Goal: Task Accomplishment & Management: Complete application form

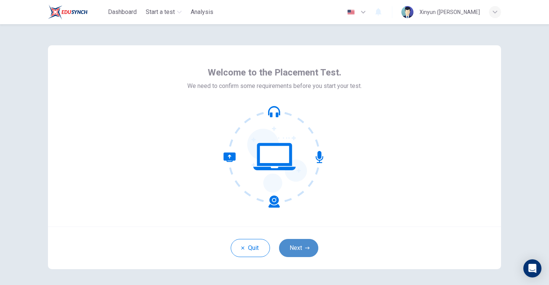
click at [304, 248] on button "Next" at bounding box center [298, 248] width 39 height 18
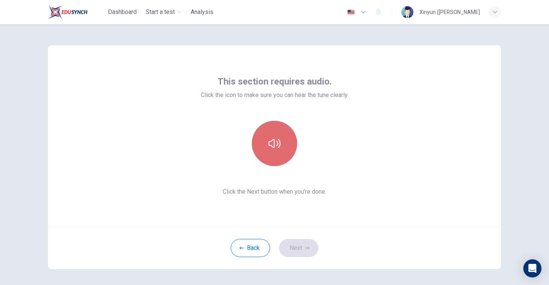
click at [270, 148] on icon "button" at bounding box center [274, 143] width 12 height 12
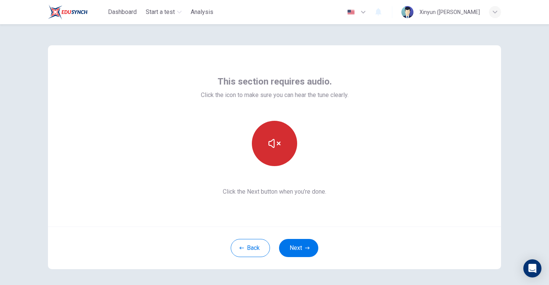
click at [270, 148] on icon "button" at bounding box center [274, 143] width 12 height 12
click at [272, 151] on button "button" at bounding box center [274, 143] width 45 height 45
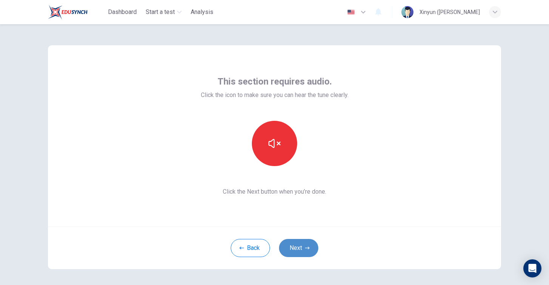
click at [296, 248] on button "Next" at bounding box center [298, 248] width 39 height 18
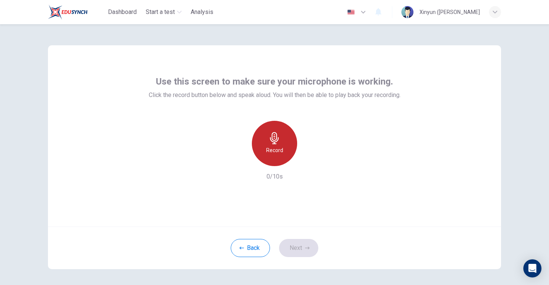
click at [274, 141] on icon "button" at bounding box center [274, 138] width 12 height 12
click at [273, 142] on icon "button" at bounding box center [274, 138] width 12 height 12
click at [274, 131] on div "Record" at bounding box center [274, 143] width 45 height 45
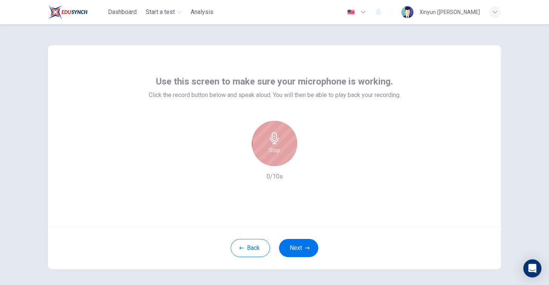
click at [274, 131] on div "Stop" at bounding box center [274, 143] width 45 height 45
click at [247, 164] on div "Record" at bounding box center [275, 143] width 82 height 45
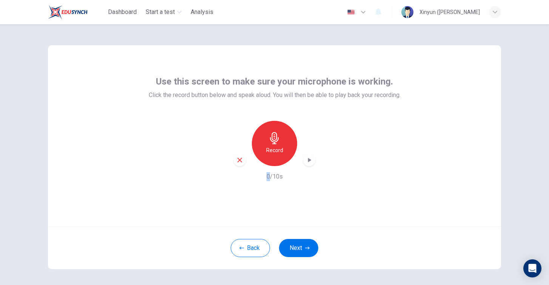
click at [247, 164] on div "Record" at bounding box center [275, 143] width 82 height 45
click at [276, 139] on icon "button" at bounding box center [274, 138] width 9 height 12
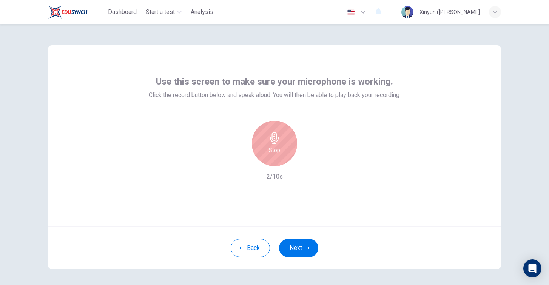
click at [276, 139] on icon "button" at bounding box center [274, 138] width 9 height 12
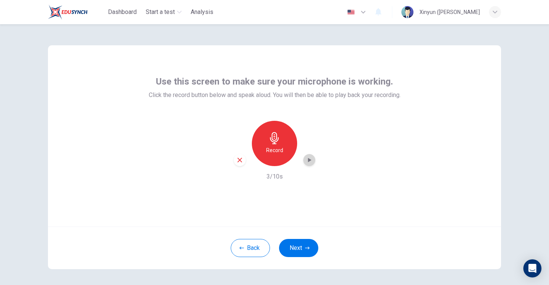
click at [308, 160] on icon "button" at bounding box center [309, 160] width 3 height 5
click at [309, 159] on icon "button" at bounding box center [309, 160] width 3 height 5
click at [240, 159] on icon "button" at bounding box center [239, 160] width 5 height 5
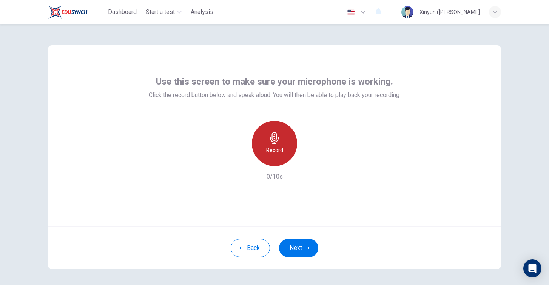
click at [296, 146] on div "Record" at bounding box center [274, 143] width 45 height 45
click at [273, 148] on h6 "Stop" at bounding box center [274, 150] width 11 height 9
click at [307, 165] on div "button" at bounding box center [309, 160] width 12 height 12
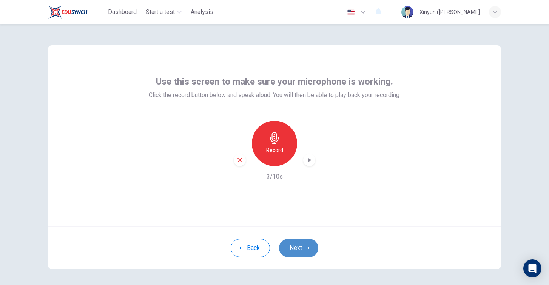
click at [300, 251] on button "Next" at bounding box center [298, 248] width 39 height 18
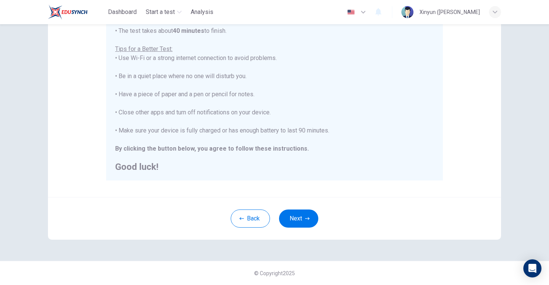
scroll to position [135, 0]
click at [302, 217] on button "Next" at bounding box center [298, 219] width 39 height 18
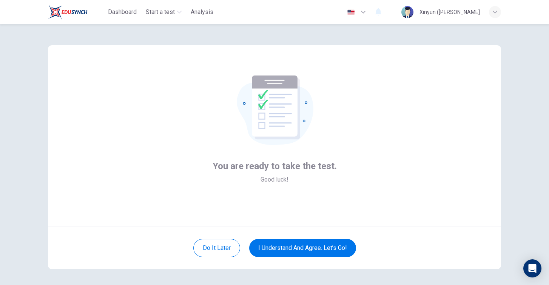
scroll to position [0, 0]
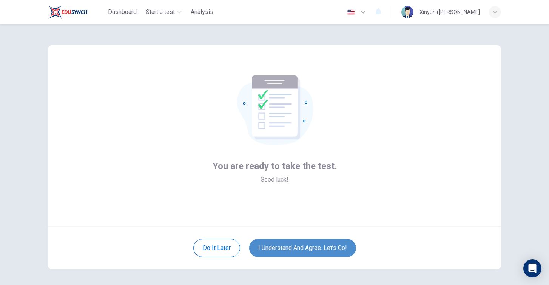
click at [319, 247] on button "I understand and agree. Let’s go!" at bounding box center [302, 248] width 107 height 18
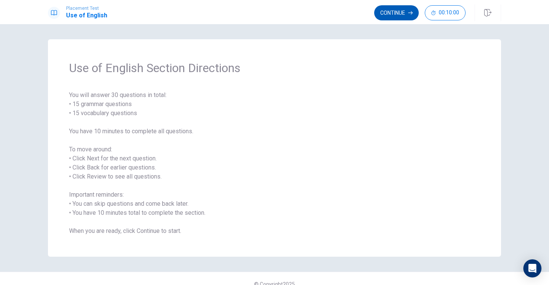
click at [383, 16] on button "Continue" at bounding box center [396, 12] width 45 height 15
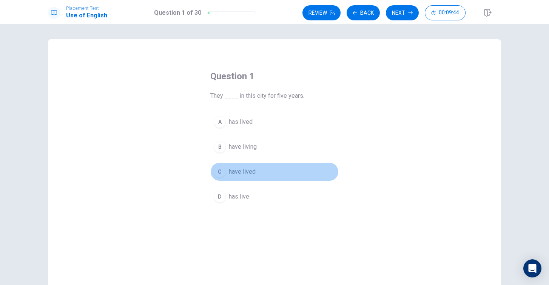
click at [224, 170] on div "C" at bounding box center [220, 172] width 12 height 12
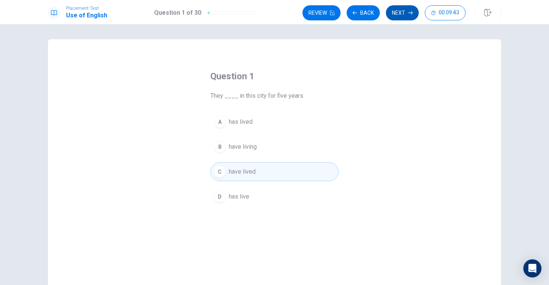
click at [407, 15] on button "Next" at bounding box center [402, 12] width 33 height 15
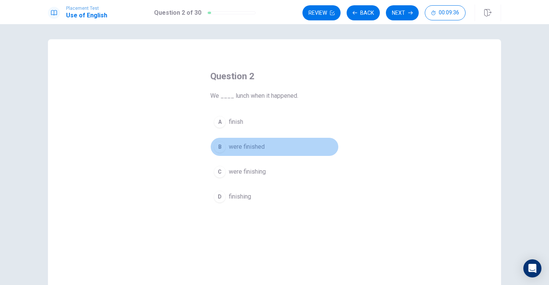
click at [222, 147] on div "B" at bounding box center [220, 147] width 12 height 12
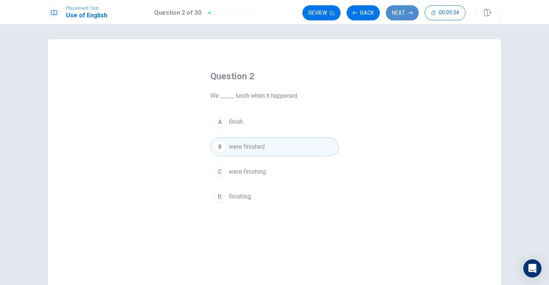
click at [408, 9] on button "Next" at bounding box center [402, 12] width 33 height 15
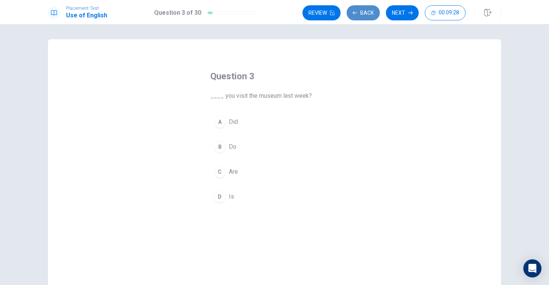
click at [366, 14] on button "Back" at bounding box center [363, 12] width 33 height 15
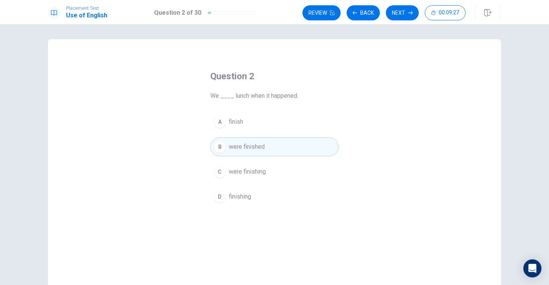
click at [231, 179] on button "C were finishing" at bounding box center [274, 171] width 128 height 19
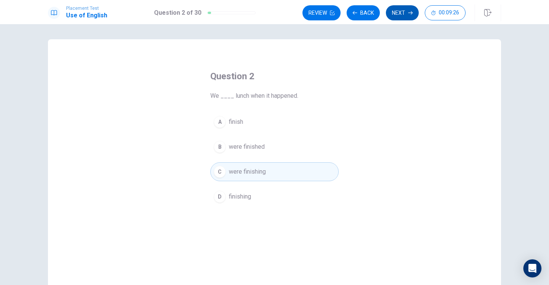
click at [403, 5] on button "Next" at bounding box center [402, 12] width 33 height 15
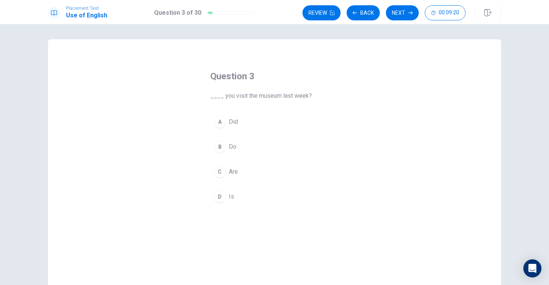
click at [219, 122] on div "A" at bounding box center [220, 122] width 12 height 12
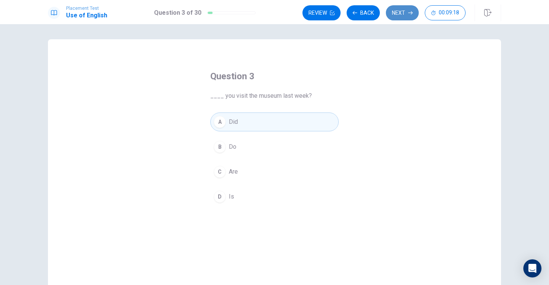
click at [399, 11] on button "Next" at bounding box center [402, 12] width 33 height 15
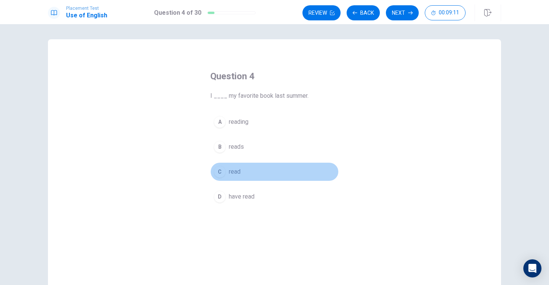
click at [222, 171] on div "C" at bounding box center [220, 172] width 12 height 12
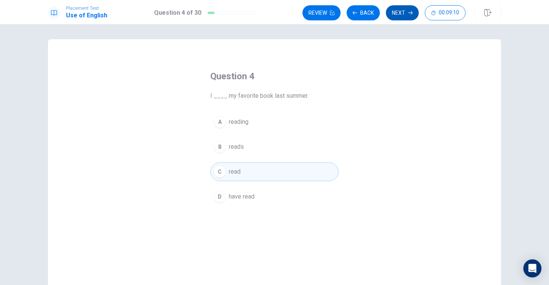
click at [404, 11] on button "Next" at bounding box center [402, 12] width 33 height 15
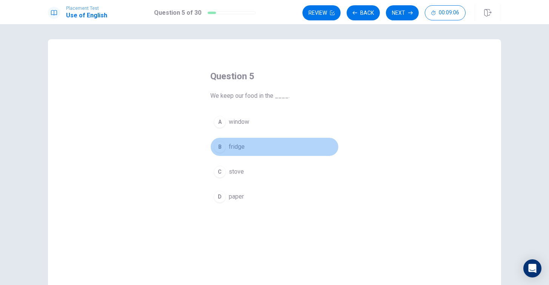
click at [221, 153] on button "B fridge" at bounding box center [274, 146] width 128 height 19
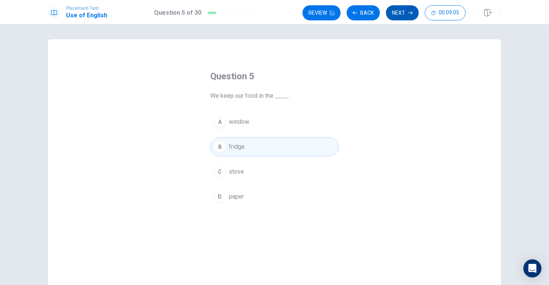
click at [398, 16] on button "Next" at bounding box center [402, 12] width 33 height 15
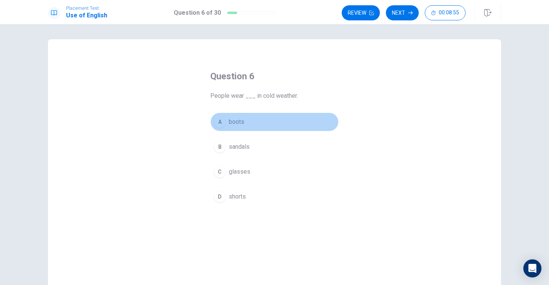
click at [222, 122] on div "A" at bounding box center [220, 122] width 12 height 12
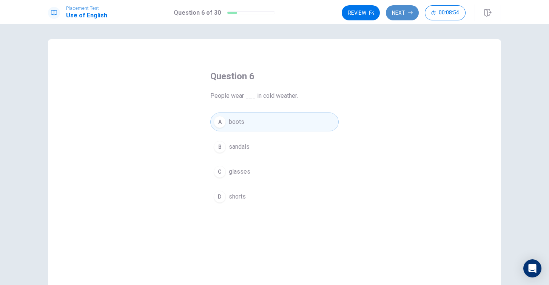
click at [407, 13] on button "Next" at bounding box center [402, 12] width 33 height 15
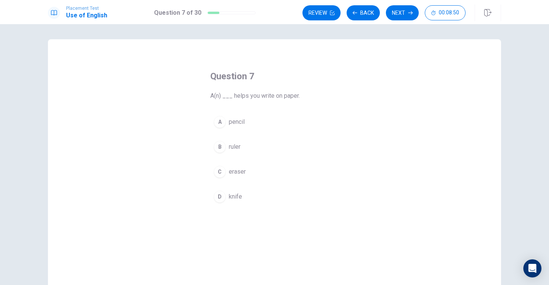
click at [240, 122] on span "pencil" at bounding box center [237, 121] width 16 height 9
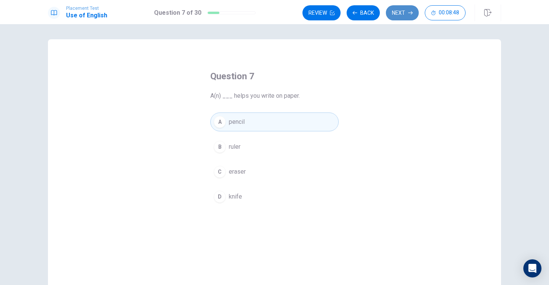
click at [402, 17] on button "Next" at bounding box center [402, 12] width 33 height 15
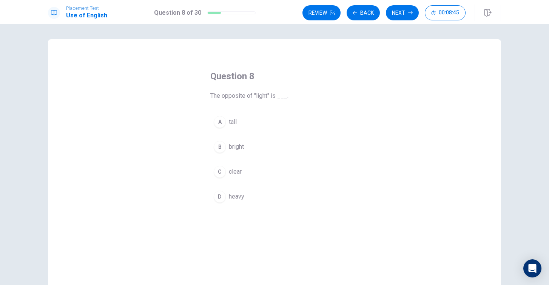
click at [226, 148] on button "B bright" at bounding box center [274, 146] width 128 height 19
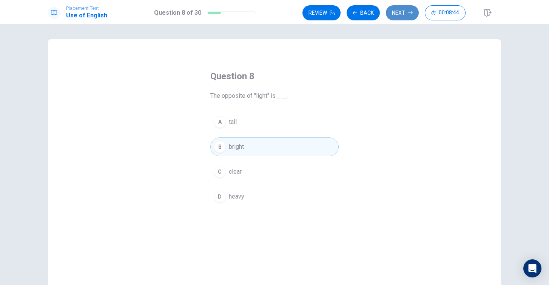
click at [403, 10] on button "Next" at bounding box center [402, 12] width 33 height 15
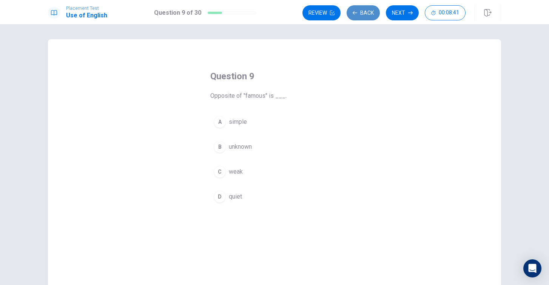
click at [371, 13] on button "Back" at bounding box center [363, 12] width 33 height 15
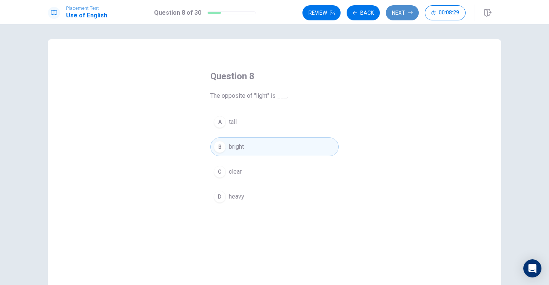
click at [399, 13] on button "Next" at bounding box center [402, 12] width 33 height 15
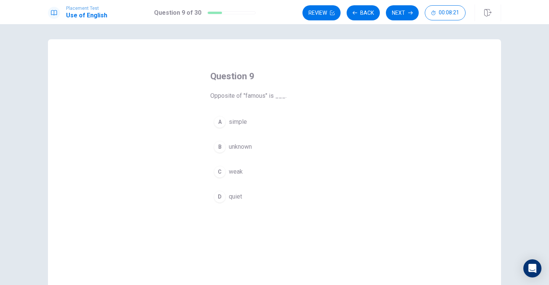
click at [251, 147] on span "unknown" at bounding box center [240, 146] width 23 height 9
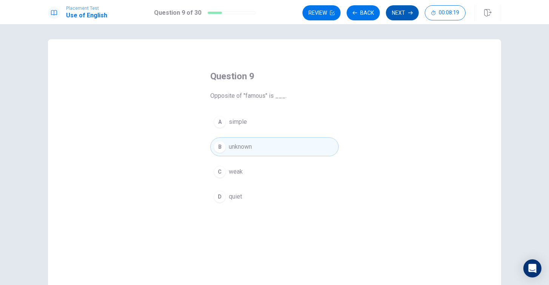
click at [397, 12] on button "Next" at bounding box center [402, 12] width 33 height 15
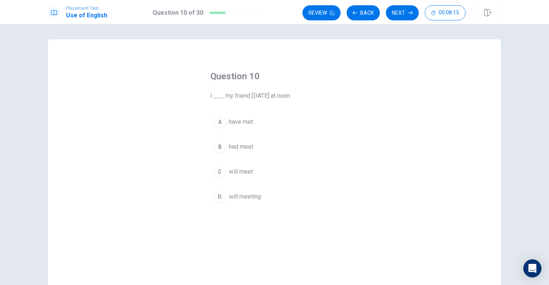
click at [222, 174] on div "C" at bounding box center [220, 172] width 12 height 12
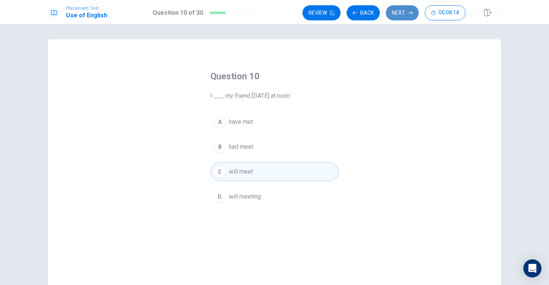
click at [403, 15] on button "Next" at bounding box center [402, 12] width 33 height 15
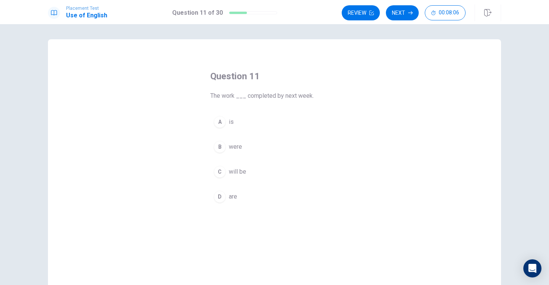
click at [236, 174] on span "will be" at bounding box center [237, 171] width 17 height 9
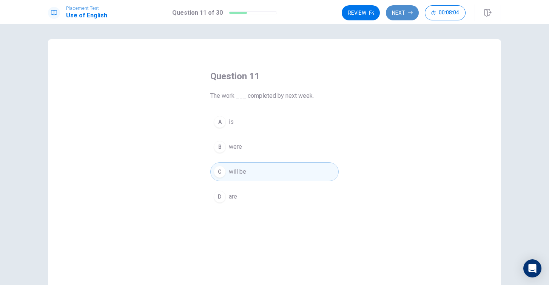
click at [410, 12] on icon "button" at bounding box center [410, 13] width 5 height 5
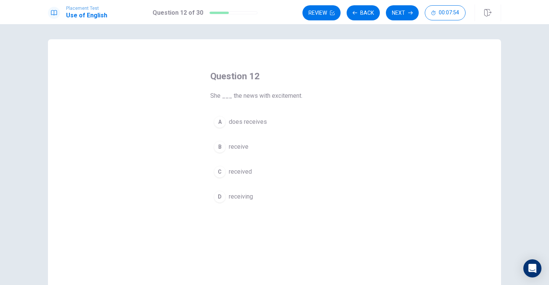
click at [225, 168] on button "C received" at bounding box center [274, 171] width 128 height 19
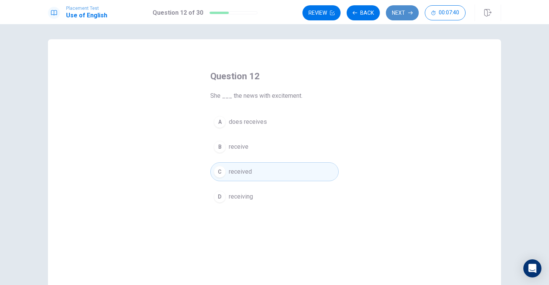
click at [398, 15] on button "Next" at bounding box center [402, 12] width 33 height 15
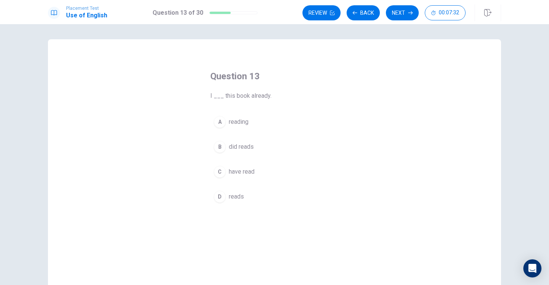
click at [240, 171] on span "have read" at bounding box center [242, 171] width 26 height 9
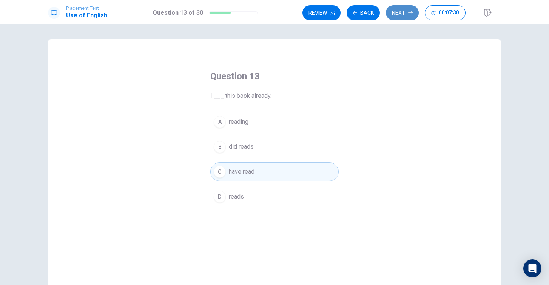
click at [396, 14] on button "Next" at bounding box center [402, 12] width 33 height 15
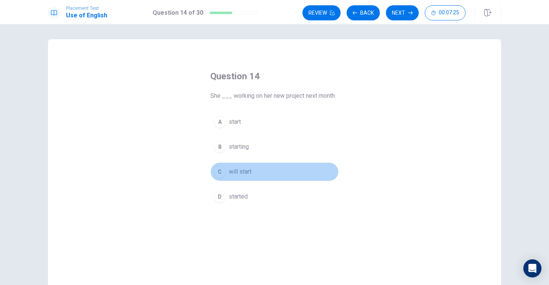
click at [243, 170] on span "will start" at bounding box center [240, 171] width 23 height 9
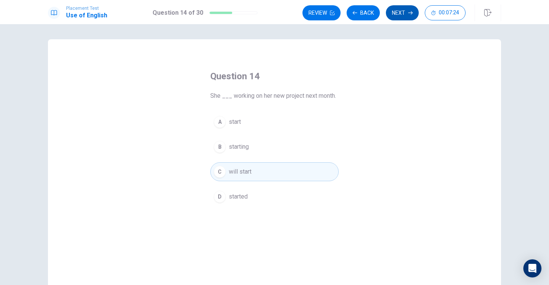
click at [407, 11] on button "Next" at bounding box center [402, 12] width 33 height 15
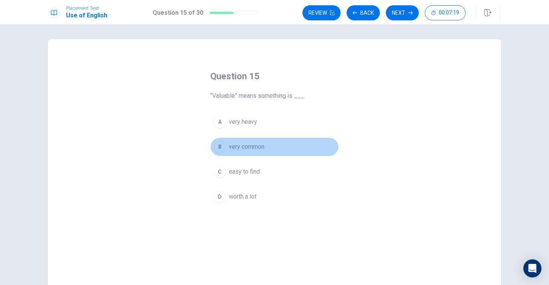
click at [225, 148] on div "B" at bounding box center [220, 147] width 12 height 12
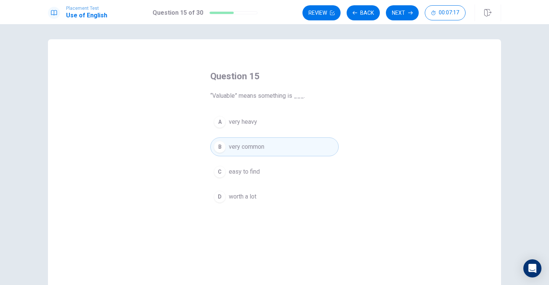
click at [236, 146] on span "very common" at bounding box center [246, 146] width 35 height 9
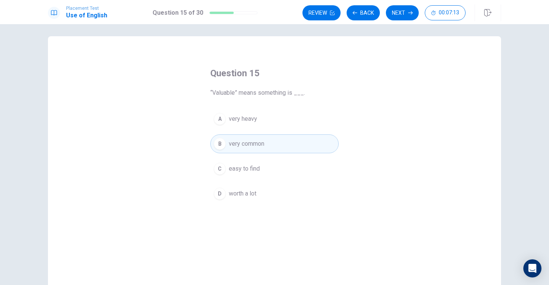
scroll to position [3, 0]
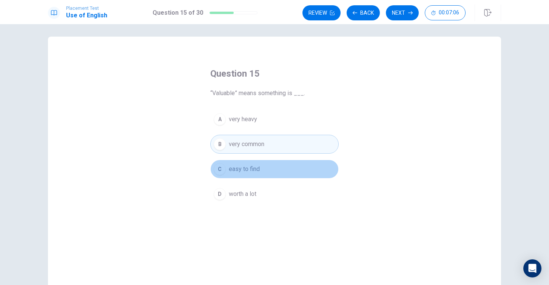
click at [277, 171] on button "C easy to find" at bounding box center [274, 169] width 128 height 19
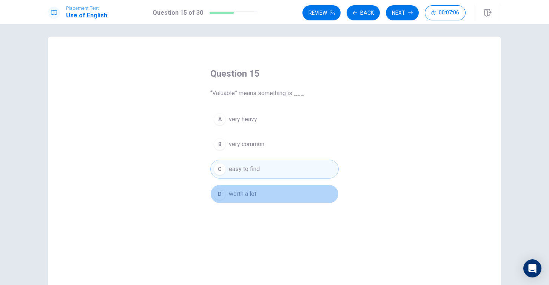
click at [276, 192] on button "D worth a lot" at bounding box center [274, 194] width 128 height 19
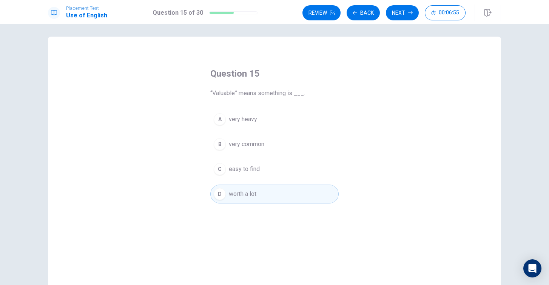
scroll to position [5, 0]
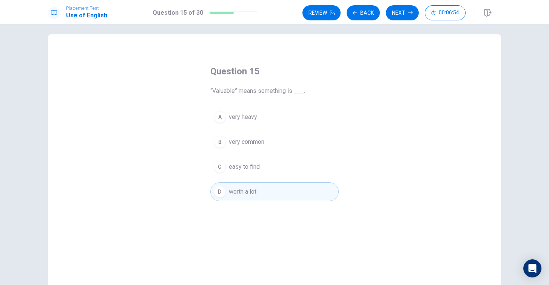
click at [266, 138] on button "B very common" at bounding box center [274, 142] width 128 height 19
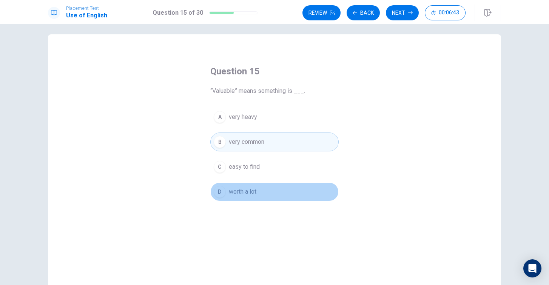
click at [256, 185] on button "D worth a lot" at bounding box center [274, 191] width 128 height 19
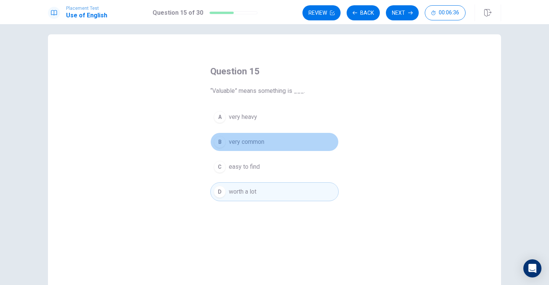
click at [259, 141] on span "very common" at bounding box center [246, 141] width 35 height 9
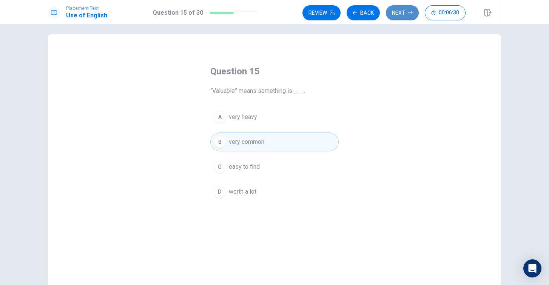
click at [398, 10] on button "Next" at bounding box center [402, 12] width 33 height 15
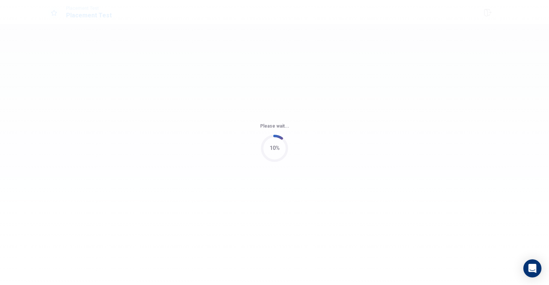
scroll to position [0, 0]
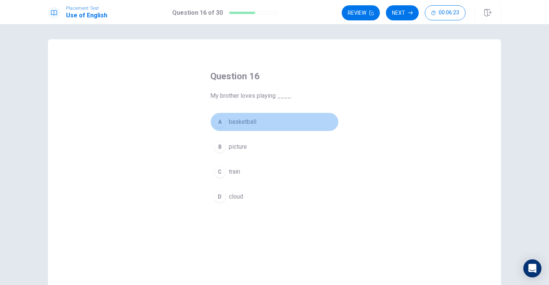
click at [233, 128] on button "A basketball" at bounding box center [274, 122] width 128 height 19
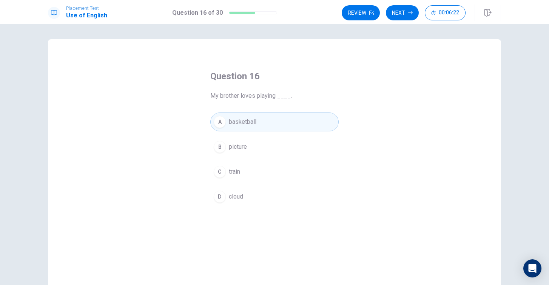
click at [400, 21] on div "Review Next 00:06:22" at bounding box center [421, 13] width 159 height 17
click at [400, 14] on button "Next" at bounding box center [402, 12] width 33 height 15
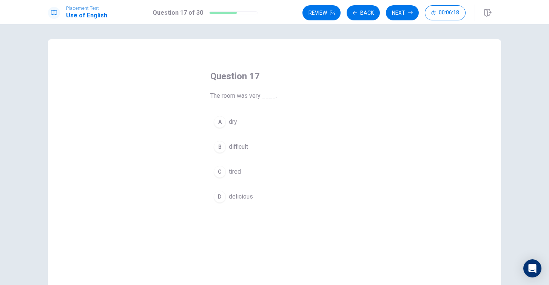
click at [267, 119] on button "A dry" at bounding box center [274, 122] width 128 height 19
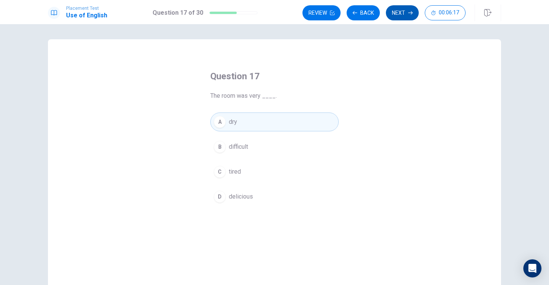
click at [414, 13] on button "Next" at bounding box center [402, 12] width 33 height 15
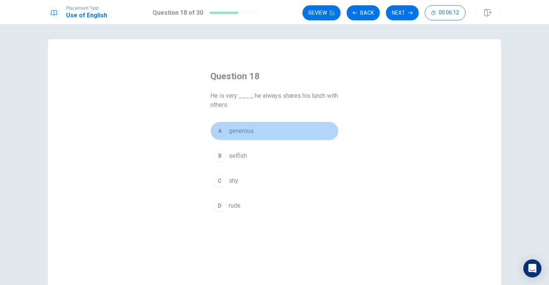
click at [314, 131] on button "A generous" at bounding box center [274, 131] width 128 height 19
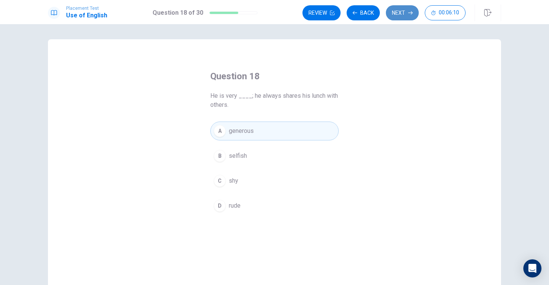
click at [407, 13] on button "Next" at bounding box center [402, 12] width 33 height 15
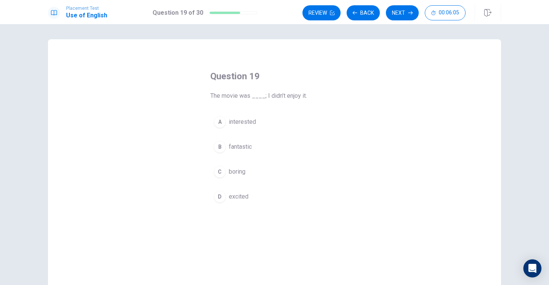
click at [251, 171] on button "C boring" at bounding box center [274, 171] width 128 height 19
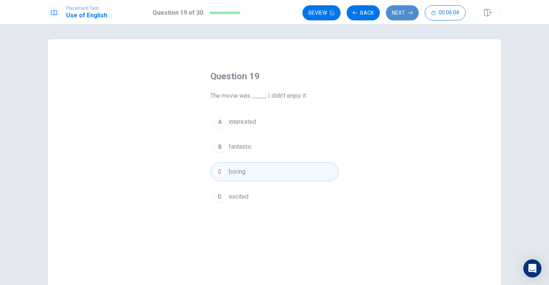
click at [397, 16] on button "Next" at bounding box center [402, 12] width 33 height 15
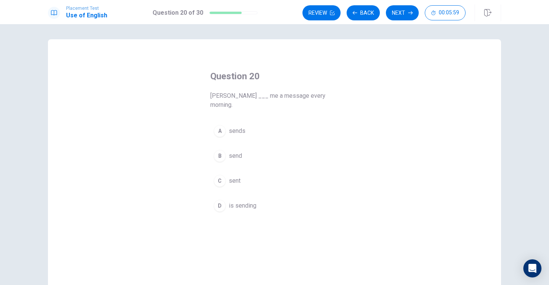
click at [240, 177] on button "C sent" at bounding box center [274, 180] width 128 height 19
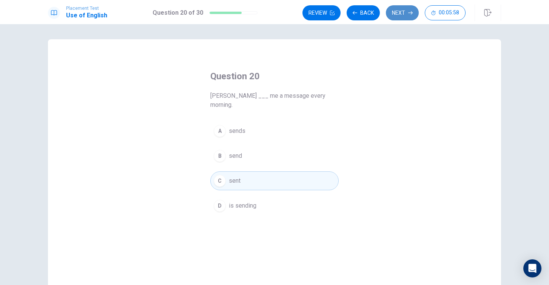
click at [407, 17] on button "Next" at bounding box center [402, 12] width 33 height 15
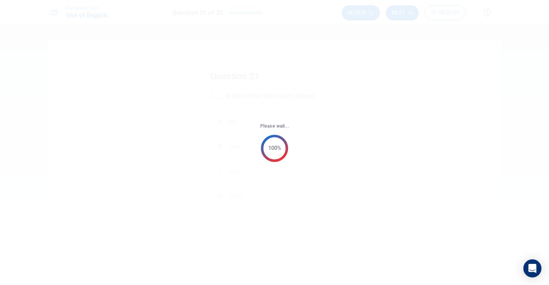
click at [372, 20] on div "Please wait... 100%" at bounding box center [274, 142] width 549 height 285
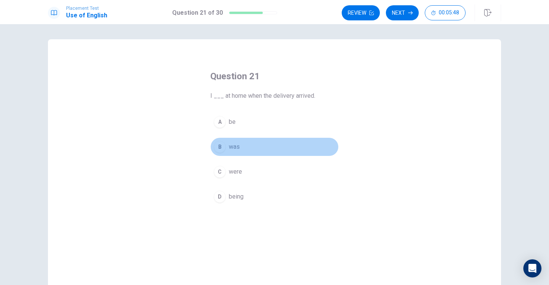
click at [224, 147] on div "B" at bounding box center [220, 147] width 12 height 12
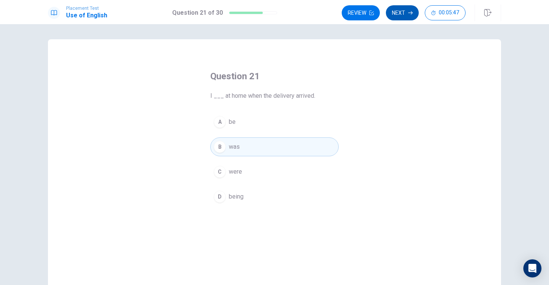
click at [404, 15] on button "Next" at bounding box center [402, 12] width 33 height 15
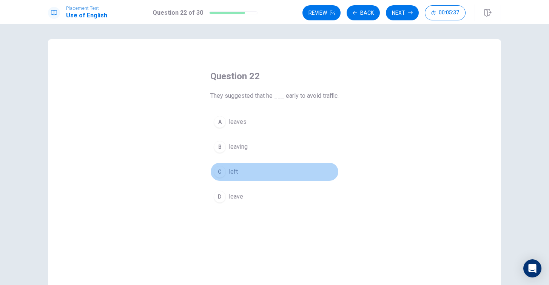
click at [253, 172] on button "C left" at bounding box center [274, 171] width 128 height 19
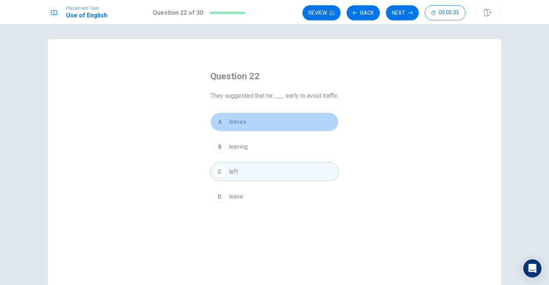
click at [287, 120] on button "A leaves" at bounding box center [274, 122] width 128 height 19
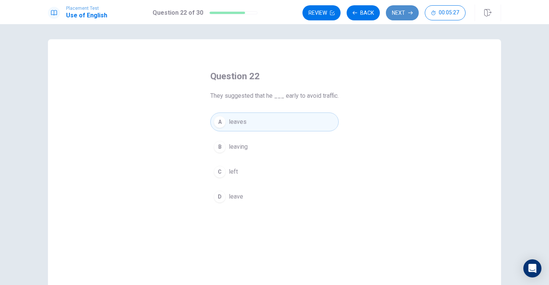
click at [398, 15] on button "Next" at bounding box center [402, 12] width 33 height 15
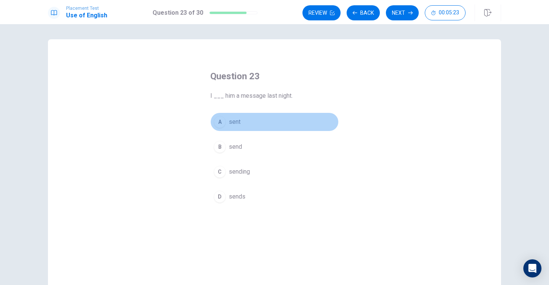
click at [239, 122] on span "sent" at bounding box center [235, 121] width 12 height 9
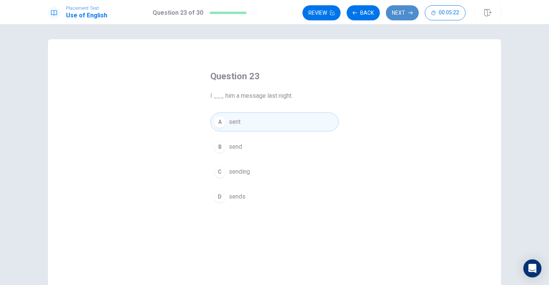
click at [405, 7] on button "Next" at bounding box center [402, 12] width 33 height 15
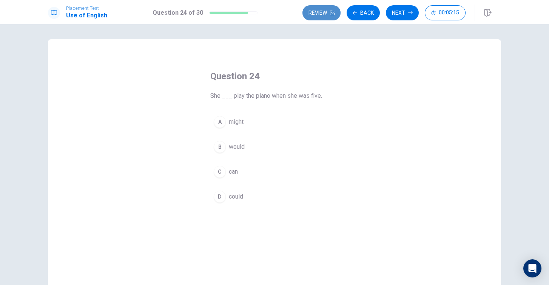
click at [321, 16] on button "Review" at bounding box center [321, 12] width 38 height 15
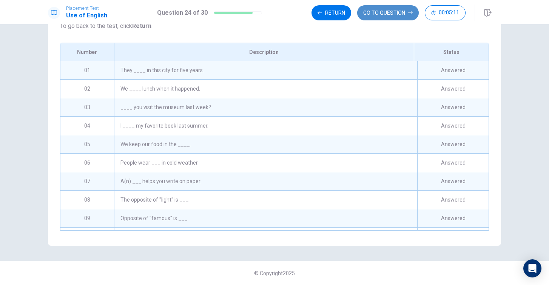
click at [385, 11] on button "GO TO QUESTION" at bounding box center [388, 12] width 62 height 15
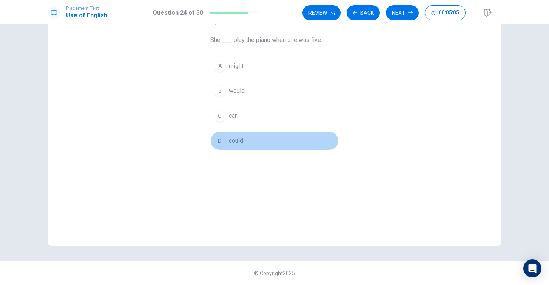
click at [249, 142] on button "D could" at bounding box center [274, 140] width 128 height 19
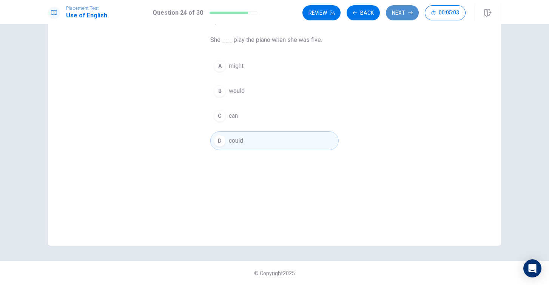
click at [405, 14] on button "Next" at bounding box center [402, 12] width 33 height 15
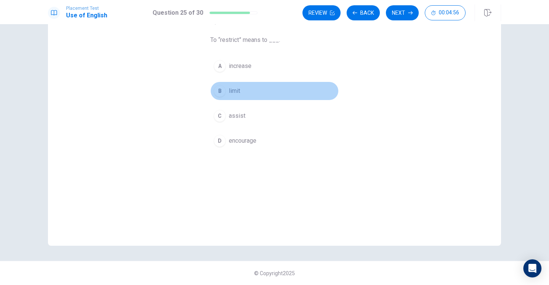
click at [246, 89] on button "B limit" at bounding box center [274, 91] width 128 height 19
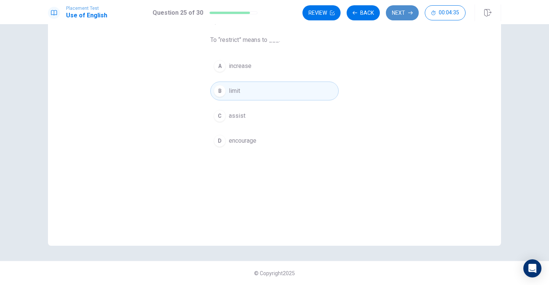
click at [391, 14] on button "Next" at bounding box center [402, 12] width 33 height 15
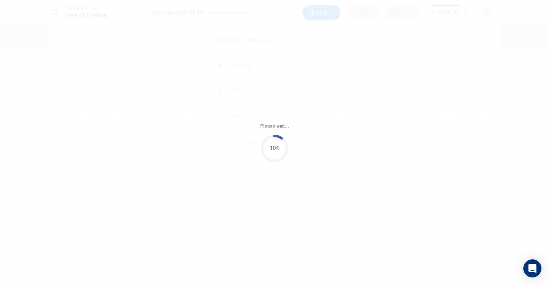
scroll to position [0, 0]
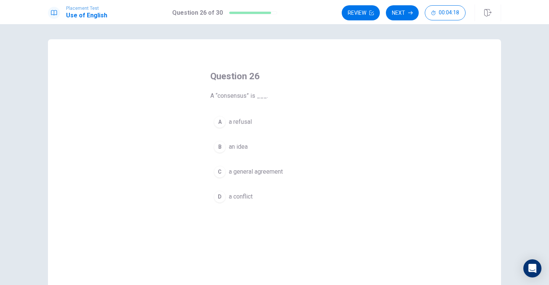
click at [254, 179] on button "C a general agreement" at bounding box center [274, 171] width 128 height 19
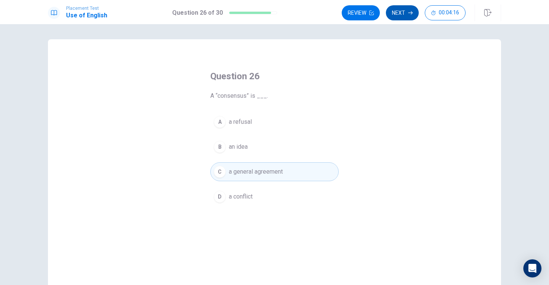
click at [392, 12] on button "Next" at bounding box center [402, 12] width 33 height 15
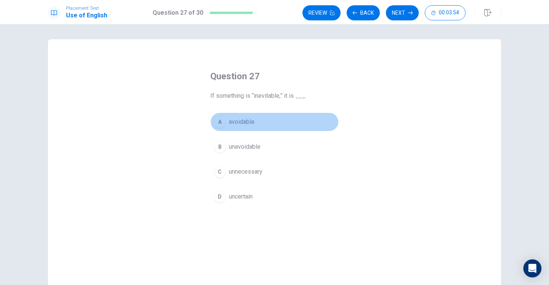
click at [252, 121] on span "avoidable" at bounding box center [242, 121] width 26 height 9
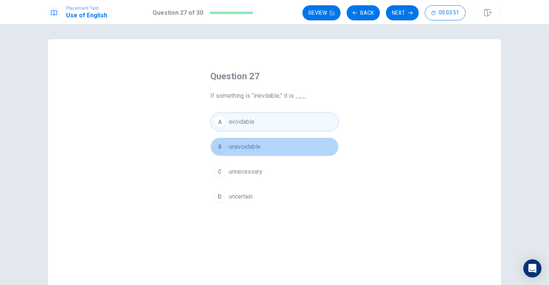
click at [260, 146] on span "unavoidable" at bounding box center [245, 146] width 32 height 9
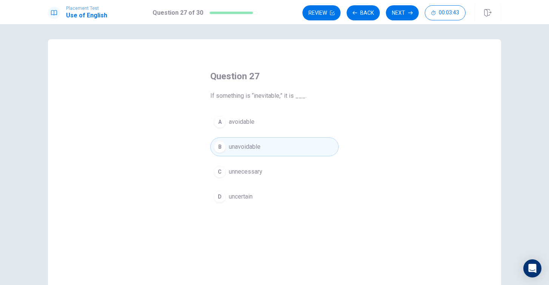
click at [298, 123] on button "A avoidable" at bounding box center [274, 122] width 128 height 19
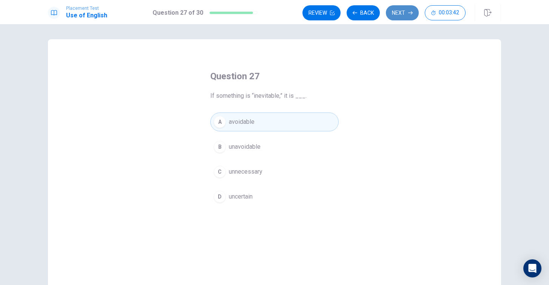
click at [398, 9] on button "Next" at bounding box center [402, 12] width 33 height 15
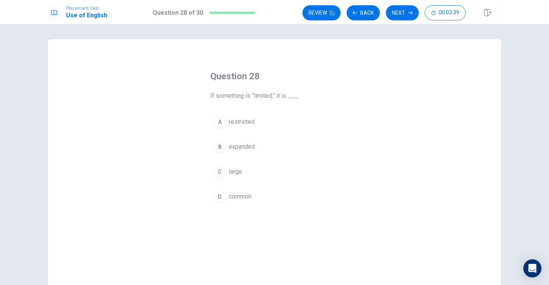
click at [251, 119] on span "restricted" at bounding box center [242, 121] width 26 height 9
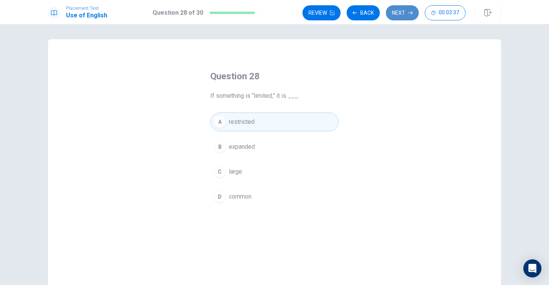
click at [395, 15] on button "Next" at bounding box center [402, 12] width 33 height 15
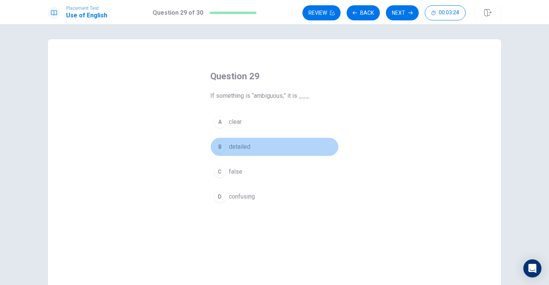
click at [244, 142] on button "B detailed" at bounding box center [274, 146] width 128 height 19
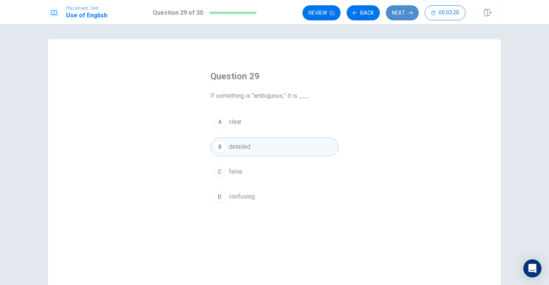
click at [405, 15] on button "Next" at bounding box center [402, 12] width 33 height 15
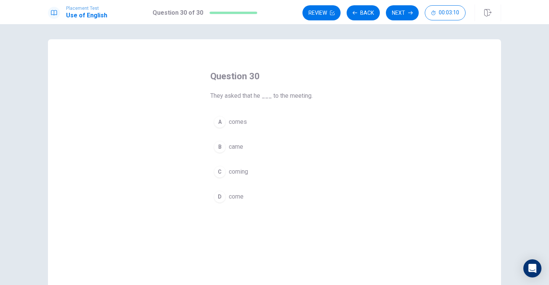
click at [236, 125] on span "comes" at bounding box center [238, 121] width 18 height 9
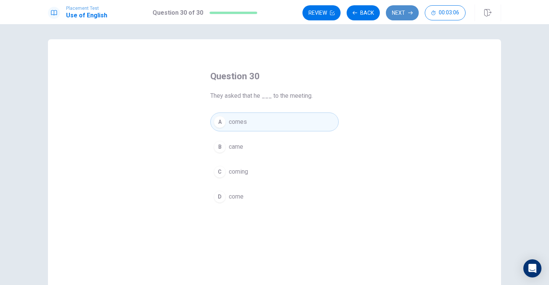
click at [398, 12] on button "Next" at bounding box center [402, 12] width 33 height 15
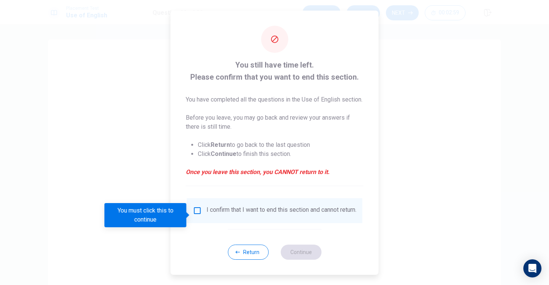
click at [196, 215] on input "You must click this to continue" at bounding box center [197, 210] width 9 height 9
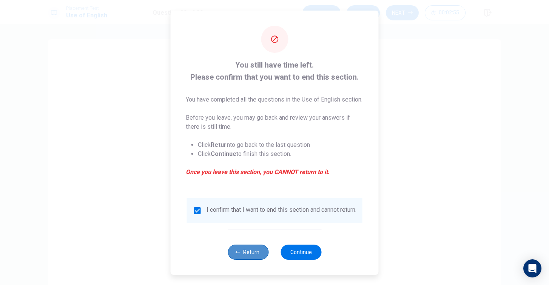
click at [250, 260] on button "Return" at bounding box center [248, 252] width 41 height 15
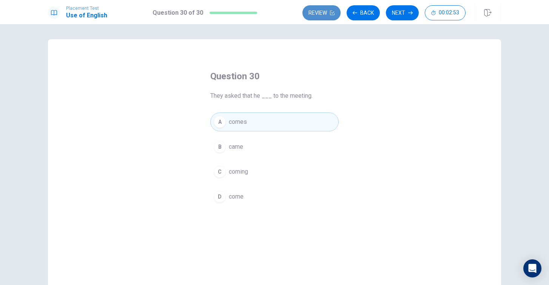
click at [330, 12] on icon "button" at bounding box center [332, 13] width 5 height 5
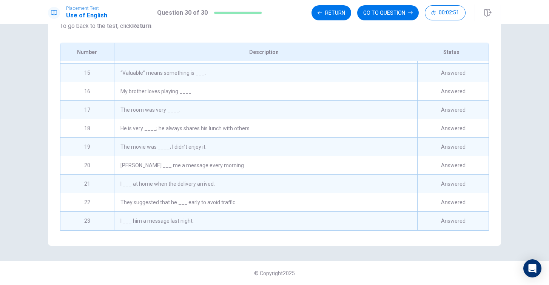
scroll to position [236, 0]
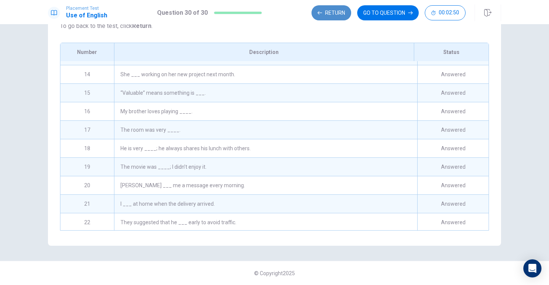
click at [344, 11] on button "Return" at bounding box center [331, 12] width 40 height 15
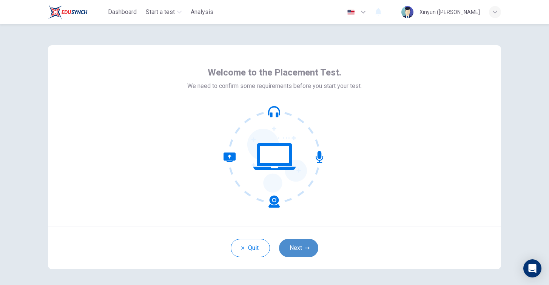
click at [295, 250] on button "Next" at bounding box center [298, 248] width 39 height 18
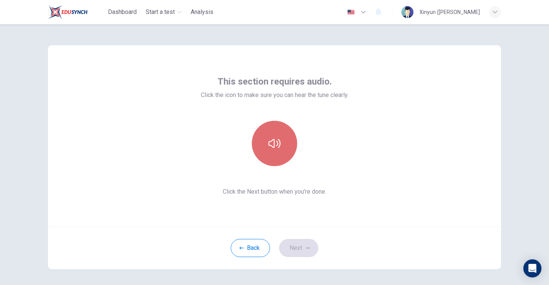
click at [272, 151] on button "button" at bounding box center [274, 143] width 45 height 45
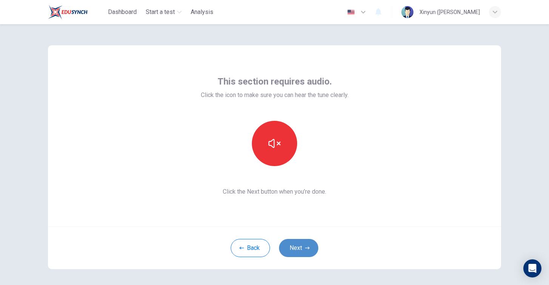
click at [305, 253] on button "Next" at bounding box center [298, 248] width 39 height 18
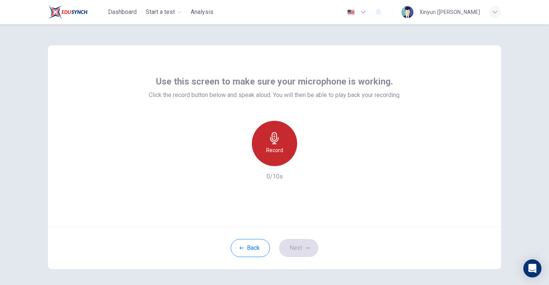
click at [278, 152] on h6 "Record" at bounding box center [274, 150] width 17 height 9
click at [264, 134] on div "Stop" at bounding box center [274, 143] width 45 height 45
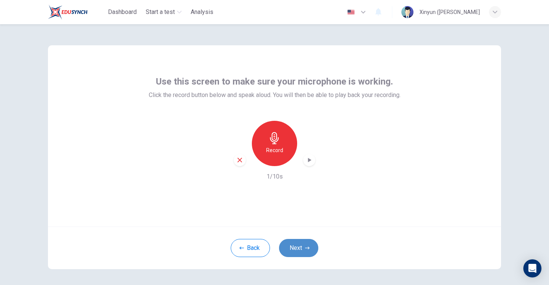
click at [305, 247] on icon "button" at bounding box center [307, 248] width 5 height 5
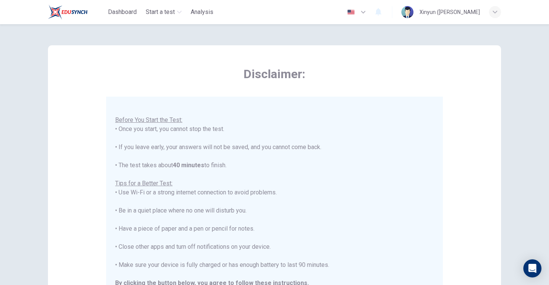
scroll to position [8, 0]
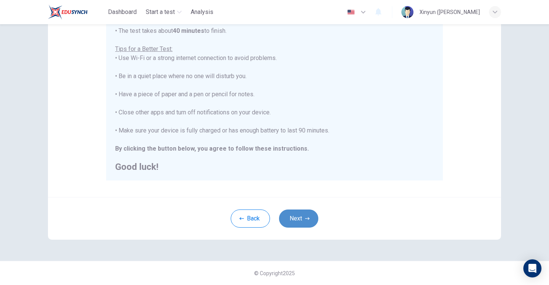
click at [291, 219] on button "Next" at bounding box center [298, 219] width 39 height 18
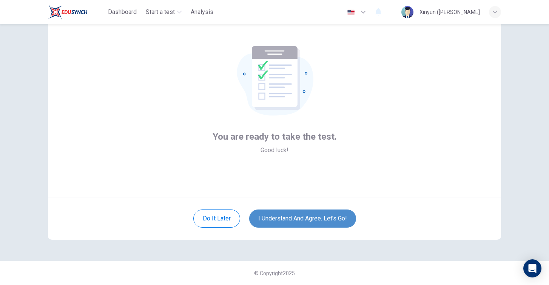
click at [291, 219] on button "I understand and agree. Let’s go!" at bounding box center [302, 219] width 107 height 18
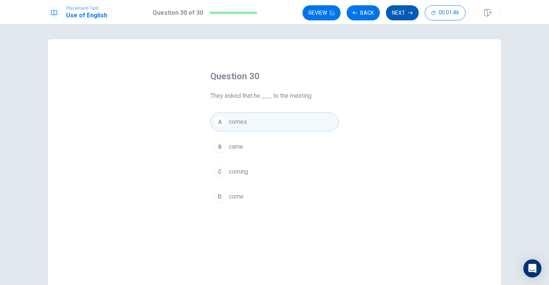
click at [404, 10] on button "Next" at bounding box center [402, 12] width 33 height 15
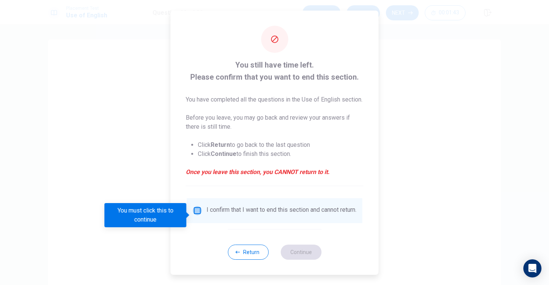
click at [200, 215] on input "You must click this to continue" at bounding box center [197, 210] width 9 height 9
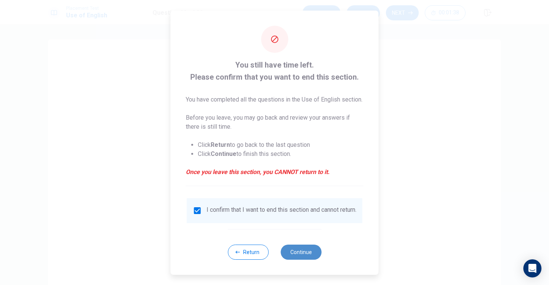
click at [310, 259] on button "Continue" at bounding box center [301, 252] width 41 height 15
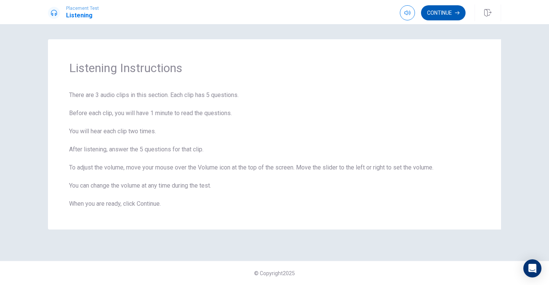
click at [454, 11] on button "Continue" at bounding box center [443, 12] width 45 height 15
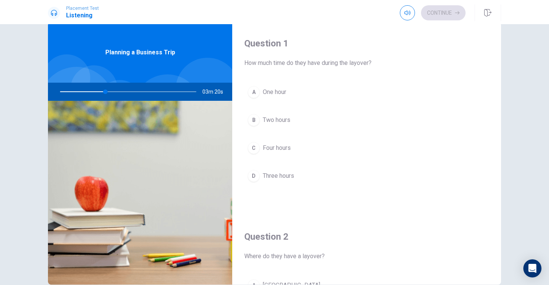
click at [285, 118] on span "Two hours" at bounding box center [277, 120] width 28 height 9
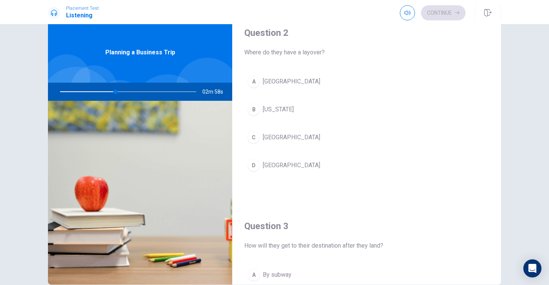
scroll to position [205, 0]
click at [271, 136] on span "[GEOGRAPHIC_DATA]" at bounding box center [291, 136] width 57 height 9
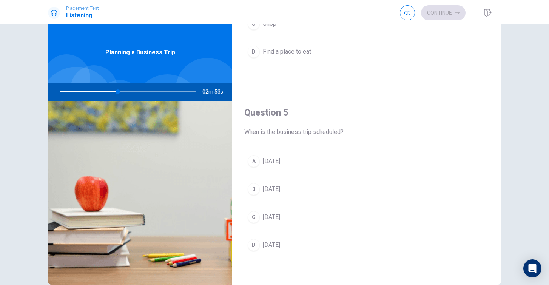
scroll to position [704, 0]
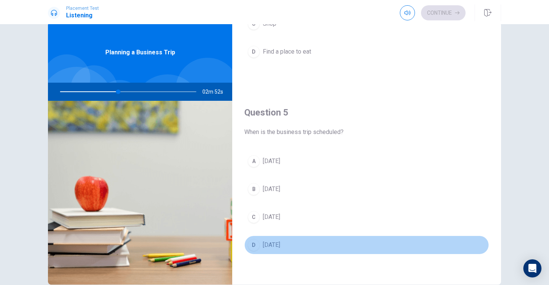
click at [280, 242] on span "[DATE]" at bounding box center [271, 244] width 17 height 9
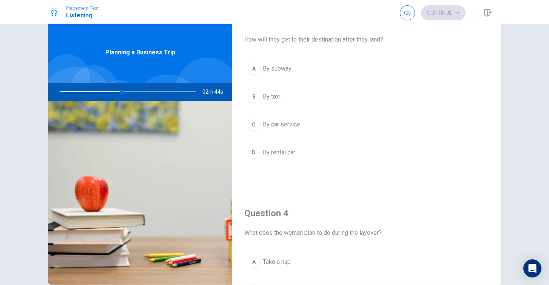
scroll to position [398, 0]
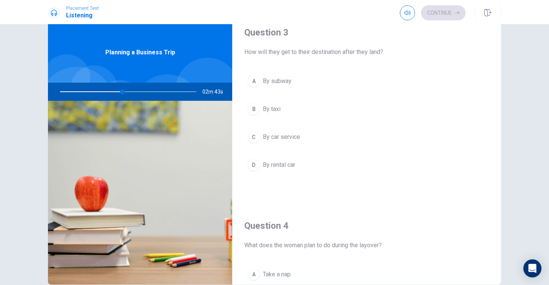
click at [287, 139] on span "By car service" at bounding box center [281, 137] width 37 height 9
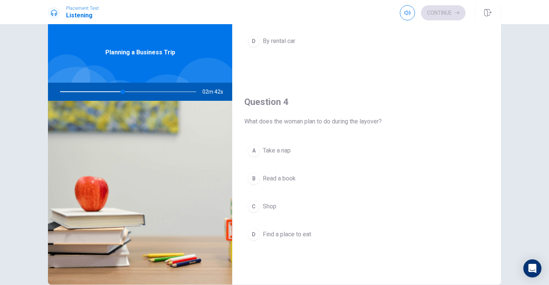
scroll to position [533, 0]
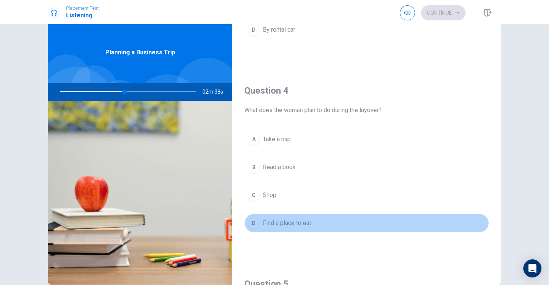
click at [291, 224] on span "Find a place to eat" at bounding box center [287, 223] width 48 height 9
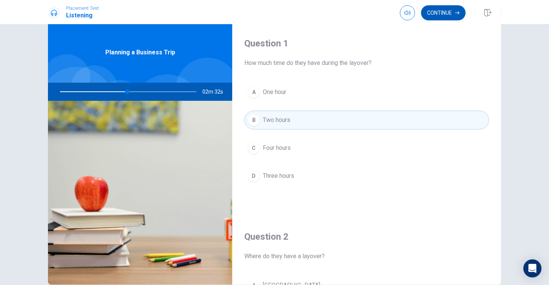
scroll to position [0, 0]
drag, startPoint x: 443, startPoint y: 15, endPoint x: 411, endPoint y: 120, distance: 109.9
click at [411, 120] on div "Placement Test Listening Continue Continue Question 1 How much time do they hav…" at bounding box center [274, 142] width 549 height 285
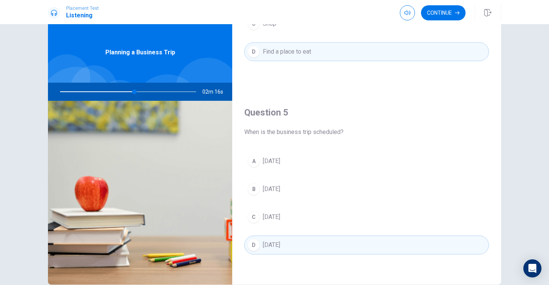
scroll to position [704, 0]
click at [450, 8] on button "Continue" at bounding box center [443, 12] width 45 height 15
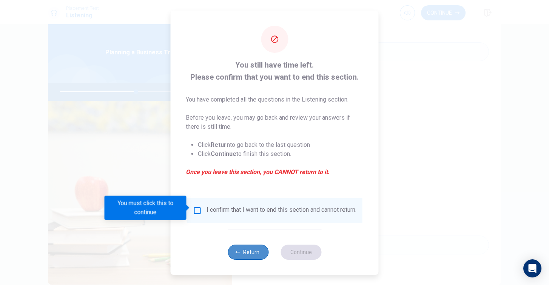
click at [249, 257] on button "Return" at bounding box center [248, 252] width 41 height 15
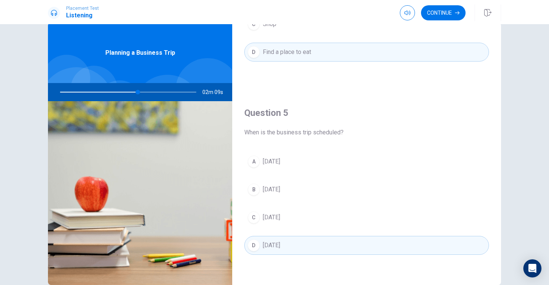
scroll to position [7, 0]
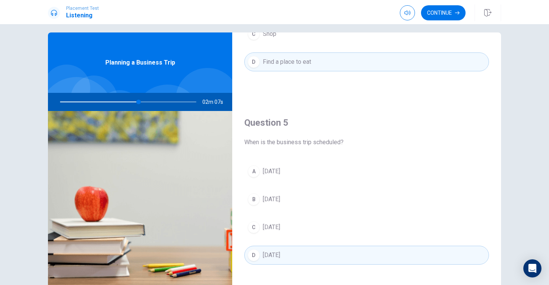
drag, startPoint x: 139, startPoint y: 100, endPoint x: 146, endPoint y: 101, distance: 6.9
click at [146, 101] on div at bounding box center [126, 102] width 151 height 18
drag, startPoint x: 137, startPoint y: 103, endPoint x: 215, endPoint y: 100, distance: 78.2
click at [216, 100] on div "02m 05s" at bounding box center [140, 102] width 184 height 18
drag, startPoint x: 205, startPoint y: 101, endPoint x: 230, endPoint y: 101, distance: 24.5
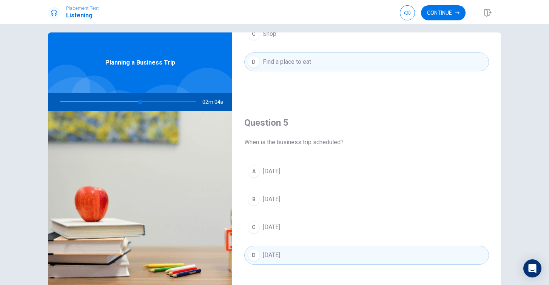
click at [230, 101] on div "02m 04s" at bounding box center [140, 102] width 184 height 18
click at [248, 97] on div "Question 4 What does the woman plan to do during the layover? A Take a nap B Re…" at bounding box center [366, 4] width 269 height 193
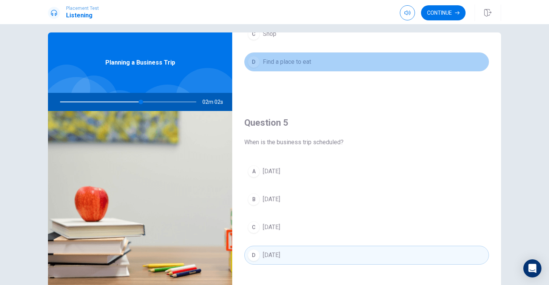
drag, startPoint x: 251, startPoint y: 60, endPoint x: 265, endPoint y: 60, distance: 14.3
click at [265, 60] on button "D Find a place to eat" at bounding box center [366, 61] width 245 height 19
drag, startPoint x: 263, startPoint y: 62, endPoint x: 282, endPoint y: 62, distance: 19.3
click at [282, 62] on span "Find a place to eat" at bounding box center [287, 61] width 48 height 9
click at [347, 67] on button "D Find a place to eat" at bounding box center [366, 61] width 245 height 19
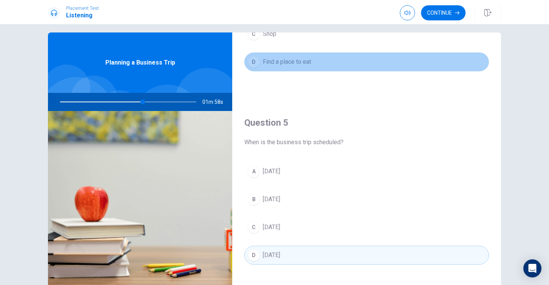
click at [347, 67] on button "D Find a place to eat" at bounding box center [366, 61] width 245 height 19
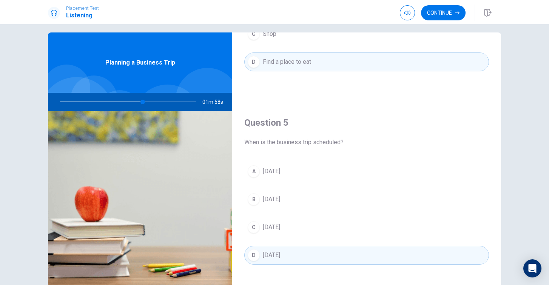
click at [347, 67] on button "D Find a place to eat" at bounding box center [366, 61] width 245 height 19
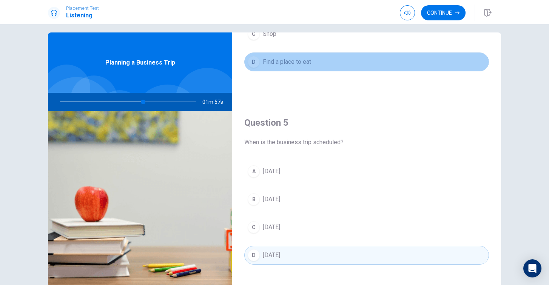
click at [347, 67] on button "D Find a place to eat" at bounding box center [366, 61] width 245 height 19
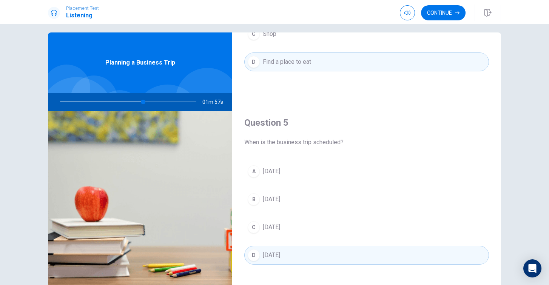
click at [347, 67] on button "D Find a place to eat" at bounding box center [366, 61] width 245 height 19
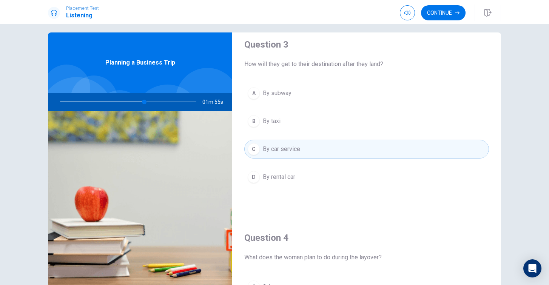
scroll to position [392, 0]
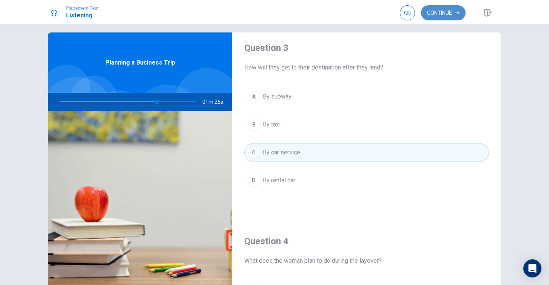
click at [444, 17] on button "Continue" at bounding box center [443, 12] width 45 height 15
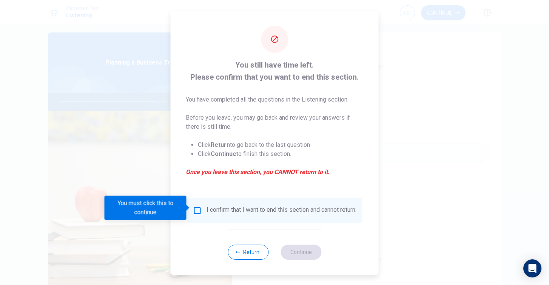
click at [197, 210] on input "You must click this to continue" at bounding box center [197, 210] width 9 height 9
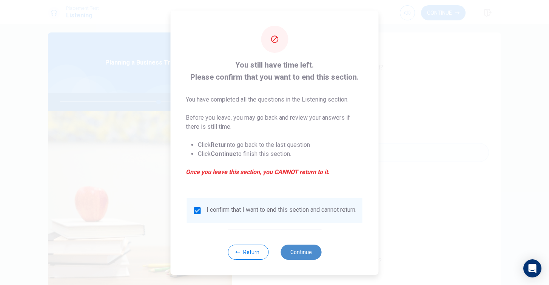
click at [299, 255] on button "Continue" at bounding box center [301, 252] width 41 height 15
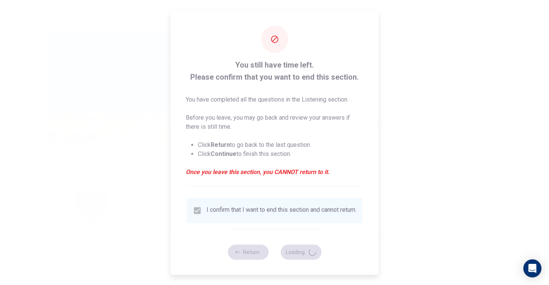
type input "74"
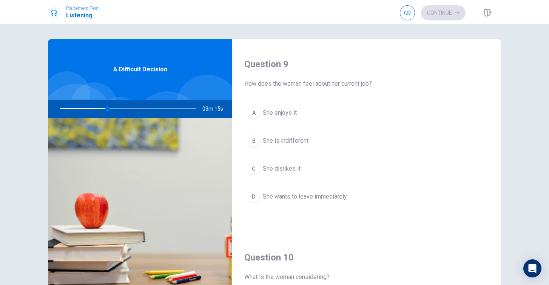
scroll to position [564, 0]
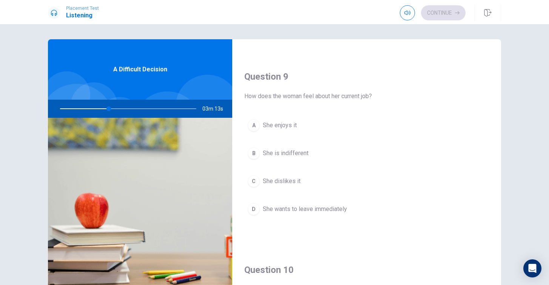
click at [317, 210] on span "She wants to leave immediately" at bounding box center [305, 209] width 84 height 9
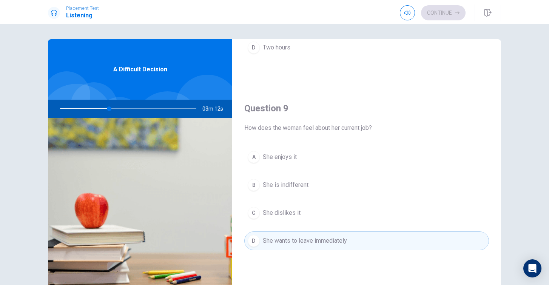
scroll to position [532, 0]
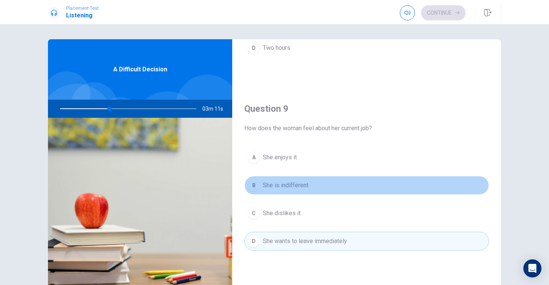
click at [305, 184] on span "She is indifferent" at bounding box center [286, 185] width 46 height 9
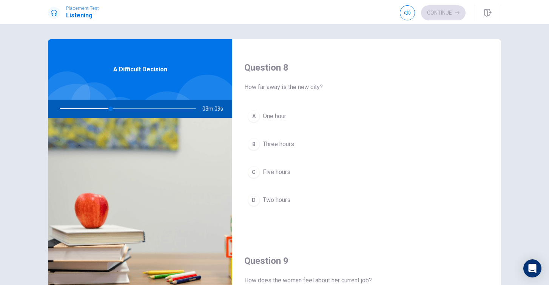
click at [301, 143] on button "B Three hours" at bounding box center [366, 144] width 245 height 19
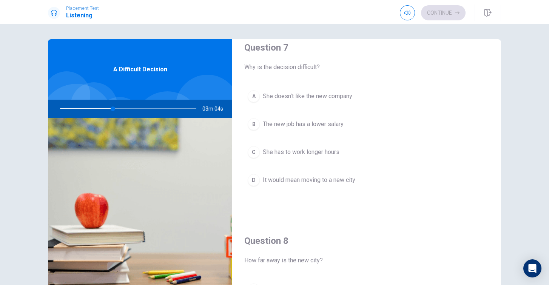
scroll to position [185, 0]
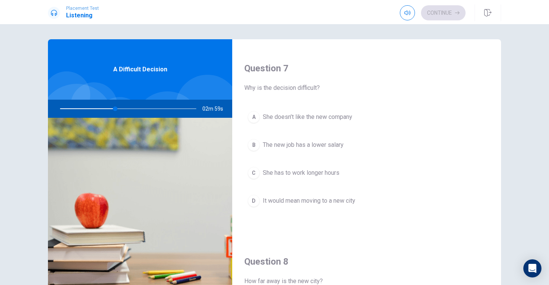
click at [296, 204] on span "It would mean moving to a new city" at bounding box center [309, 200] width 92 height 9
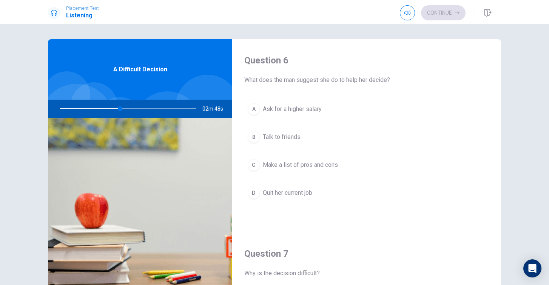
scroll to position [0, 0]
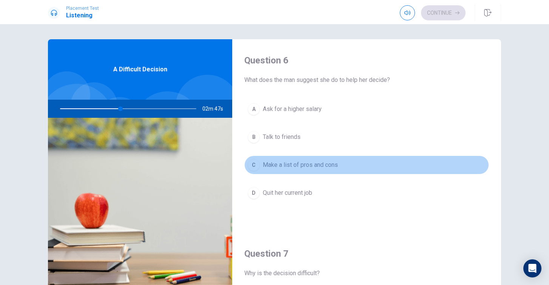
click at [311, 165] on span "Make a list of pros and cons" at bounding box center [300, 164] width 75 height 9
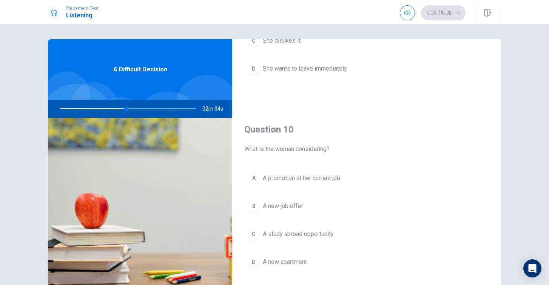
scroll to position [704, 0]
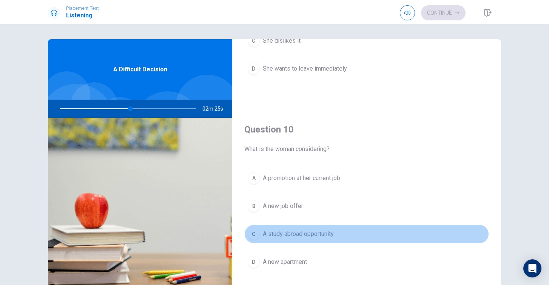
click at [310, 237] on span "A study abroad opportunity" at bounding box center [298, 234] width 71 height 9
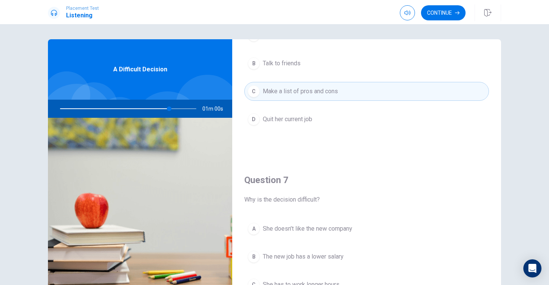
scroll to position [73, 0]
click at [444, 5] on button "Continue" at bounding box center [443, 12] width 45 height 15
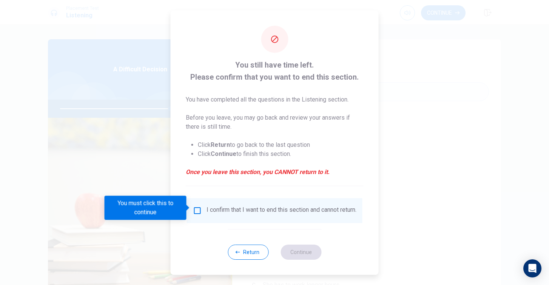
click at [199, 208] on input "You must click this to continue" at bounding box center [197, 210] width 9 height 9
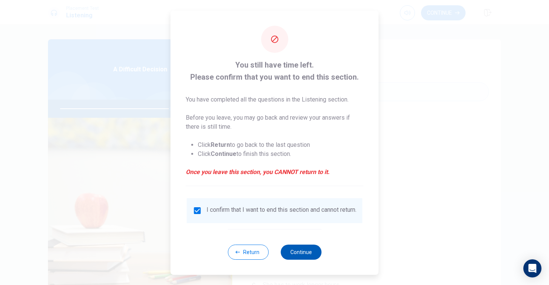
click at [295, 256] on button "Continue" at bounding box center [301, 252] width 41 height 15
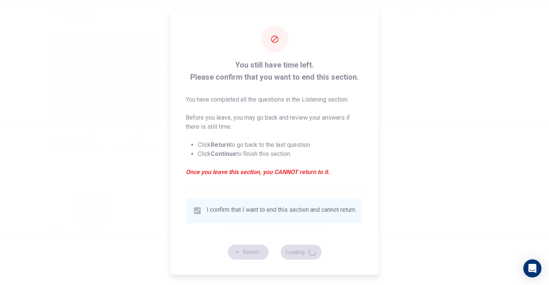
type input "82"
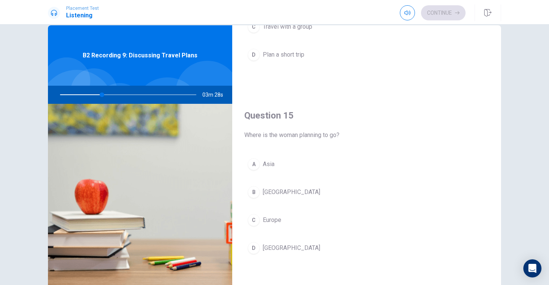
scroll to position [704, 0]
click at [255, 222] on div "C" at bounding box center [254, 220] width 12 height 12
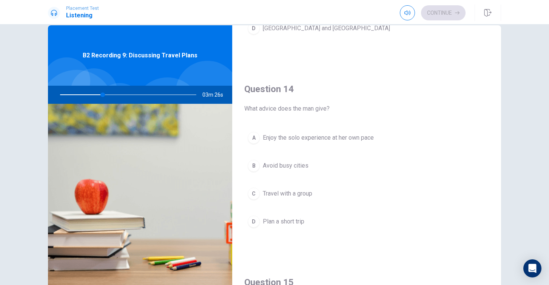
scroll to position [539, 0]
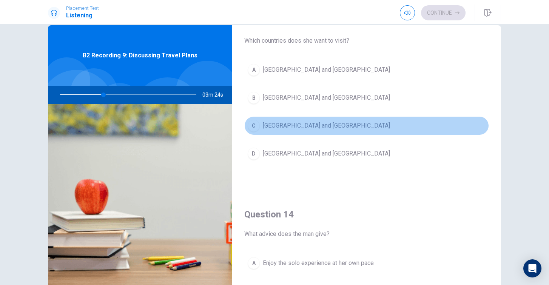
click at [257, 128] on div "C" at bounding box center [254, 126] width 12 height 12
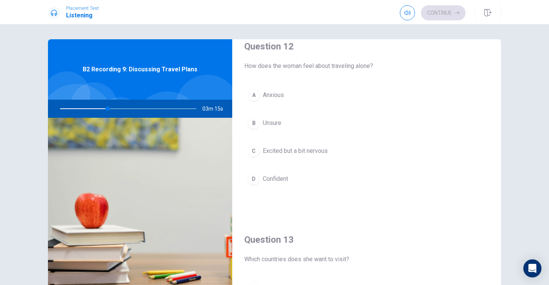
scroll to position [187, 0]
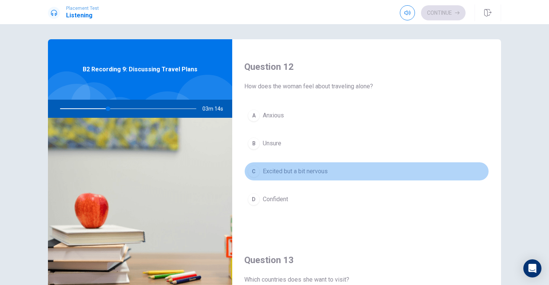
click at [294, 166] on button "C Excited but a bit nervous" at bounding box center [366, 171] width 245 height 19
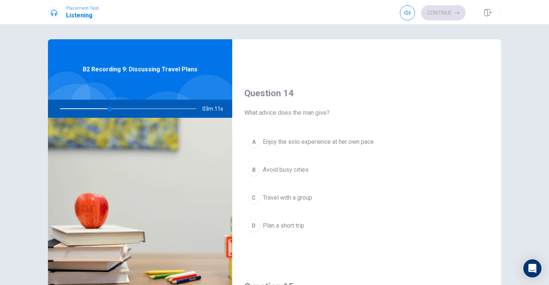
scroll to position [547, 0]
click at [315, 146] on span "Enjoy the solo experience at her own pace" at bounding box center [318, 142] width 111 height 9
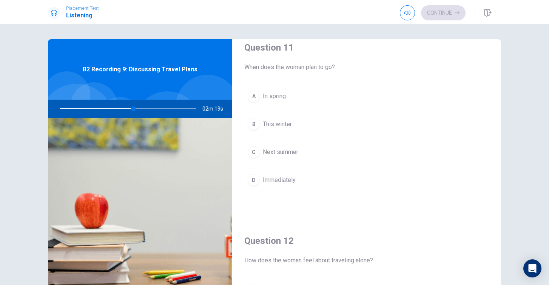
scroll to position [3, 0]
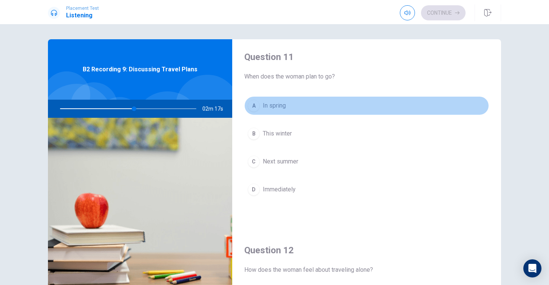
click at [293, 109] on button "A In spring" at bounding box center [366, 105] width 245 height 19
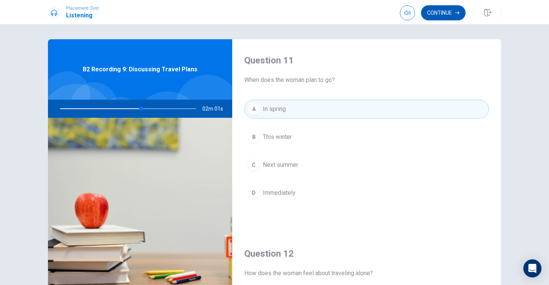
scroll to position [0, 0]
click at [448, 14] on button "Continue" at bounding box center [443, 12] width 45 height 15
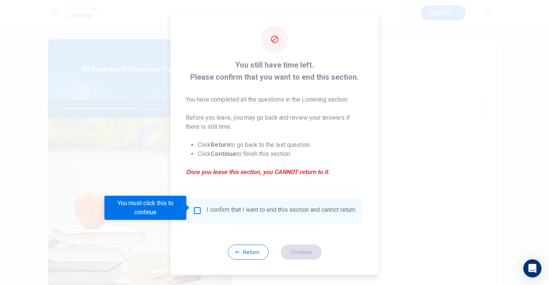
click at [201, 209] on div "I confirm that I want to end this section and cannot return." at bounding box center [274, 210] width 163 height 9
click at [194, 208] on input "You must click this to continue" at bounding box center [197, 210] width 9 height 9
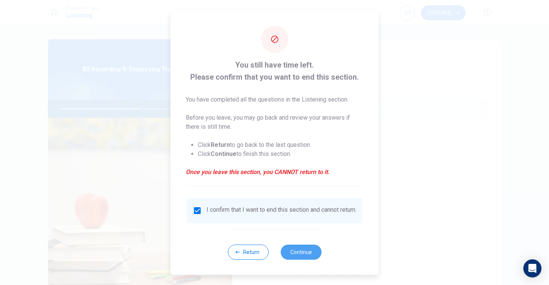
drag, startPoint x: 308, startPoint y: 258, endPoint x: 301, endPoint y: 201, distance: 57.5
click at [301, 224] on div "You still have time left. Please confirm that you want to end this section. You…" at bounding box center [275, 143] width 208 height 264
click at [252, 253] on button "Return" at bounding box center [248, 252] width 41 height 15
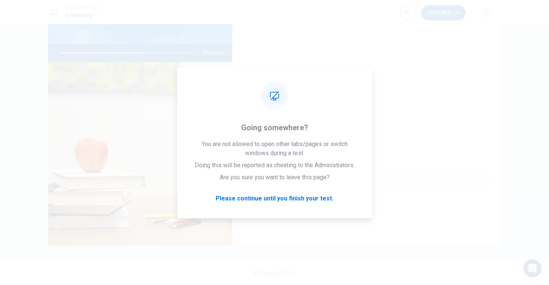
scroll to position [56, 0]
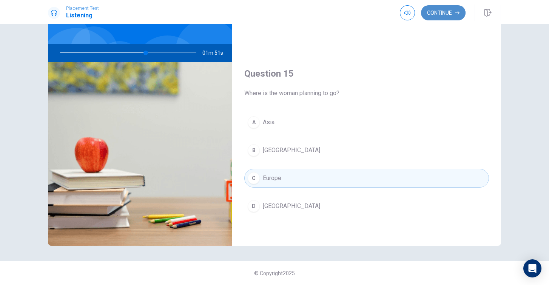
click at [438, 8] on button "Continue" at bounding box center [443, 12] width 45 height 15
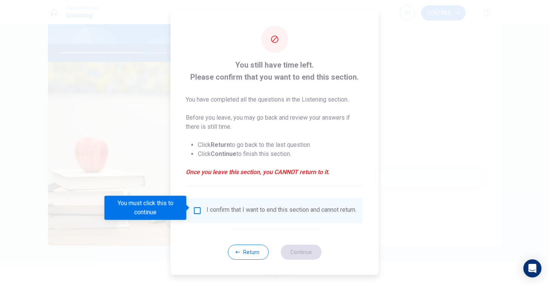
click at [198, 208] on input "You must click this to continue" at bounding box center [197, 210] width 9 height 9
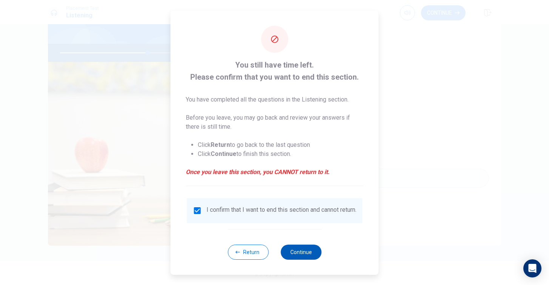
click at [299, 256] on button "Continue" at bounding box center [301, 252] width 41 height 15
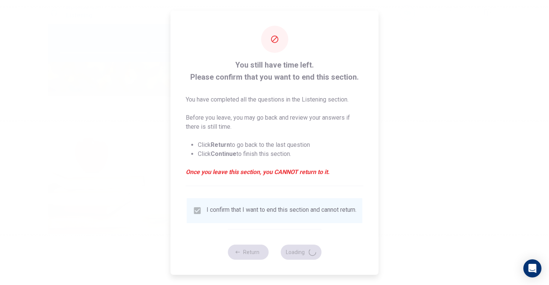
type input "66"
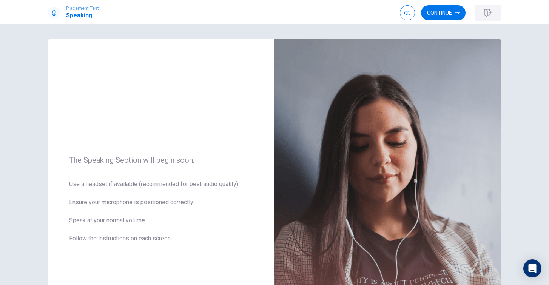
scroll to position [0, 0]
click at [449, 9] on button "Continue" at bounding box center [443, 12] width 45 height 15
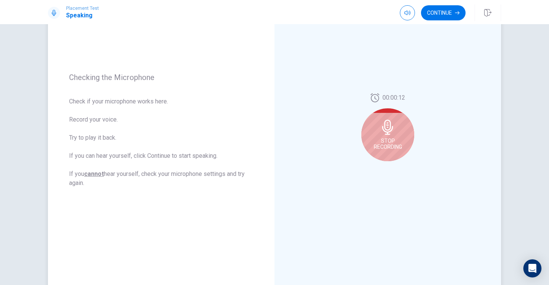
scroll to position [71, 0]
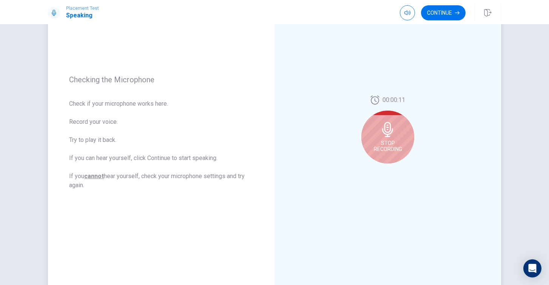
click at [383, 134] on icon at bounding box center [387, 129] width 15 height 15
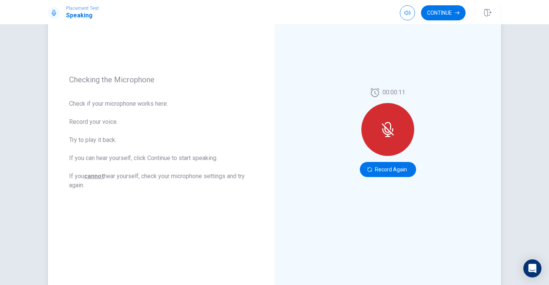
click at [383, 134] on icon at bounding box center [387, 129] width 15 height 15
click at [403, 164] on button "Record Again" at bounding box center [388, 169] width 56 height 15
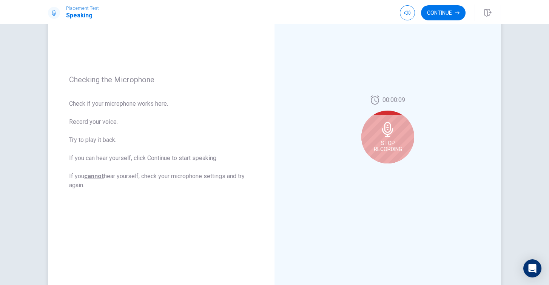
click at [393, 140] on span "Stop Recording" at bounding box center [388, 146] width 28 height 12
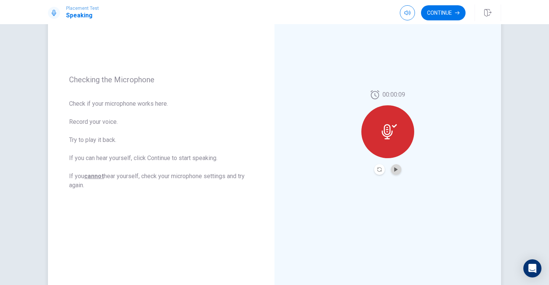
click at [399, 171] on button "Play Audio" at bounding box center [396, 169] width 11 height 11
click at [449, 15] on button "Continue" at bounding box center [443, 12] width 45 height 15
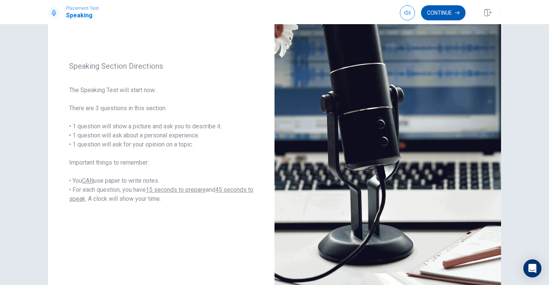
click at [453, 11] on button "Continue" at bounding box center [443, 12] width 45 height 15
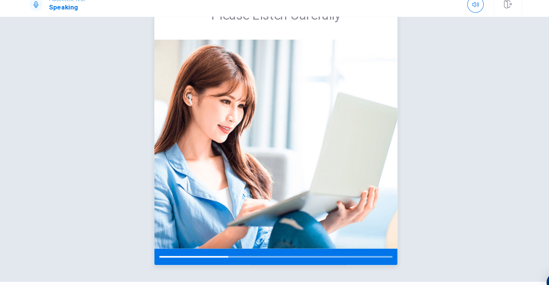
scroll to position [29, 0]
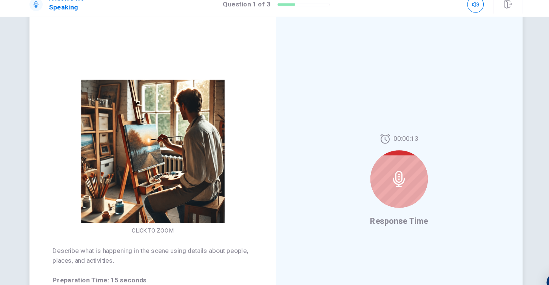
click at [361, 152] on div at bounding box center [387, 173] width 53 height 53
click at [382, 167] on icon at bounding box center [387, 173] width 11 height 15
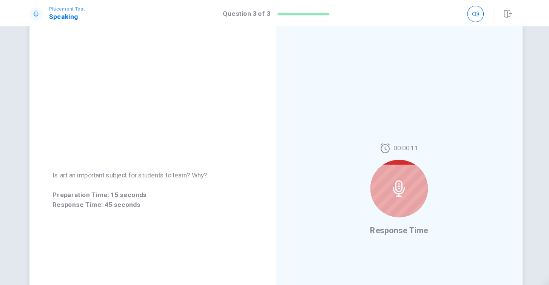
click at [380, 177] on icon at bounding box center [387, 173] width 15 height 15
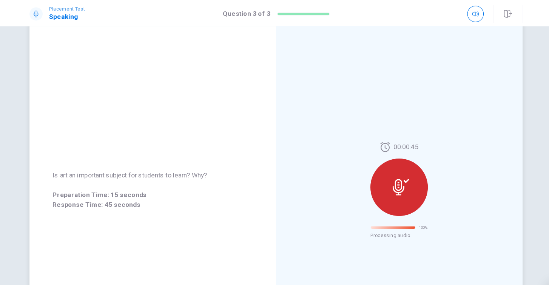
scroll to position [0, 0]
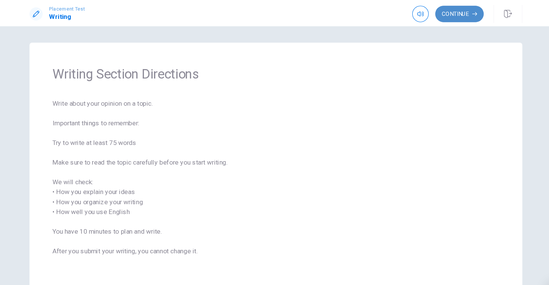
click at [425, 12] on button "Continue" at bounding box center [443, 12] width 45 height 15
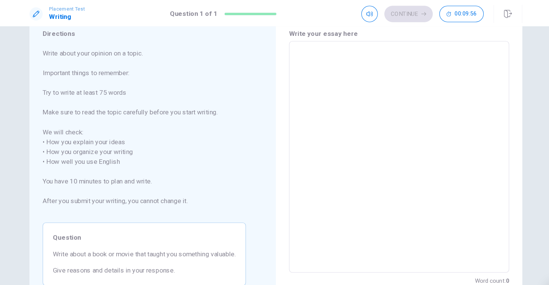
scroll to position [20, 0]
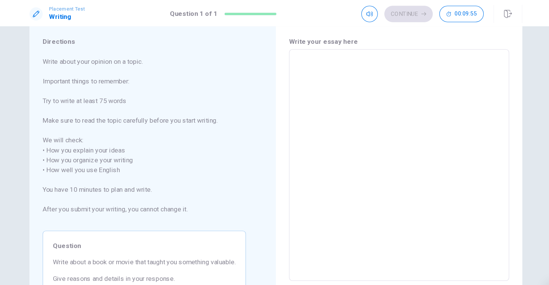
click at [292, 60] on textarea at bounding box center [388, 152] width 192 height 200
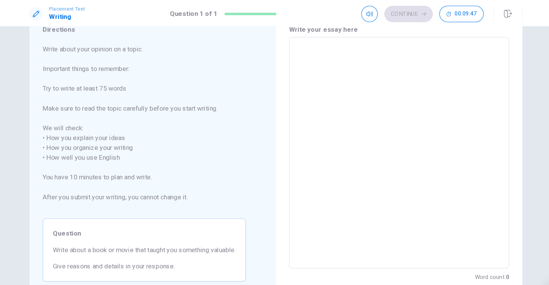
scroll to position [30, 0]
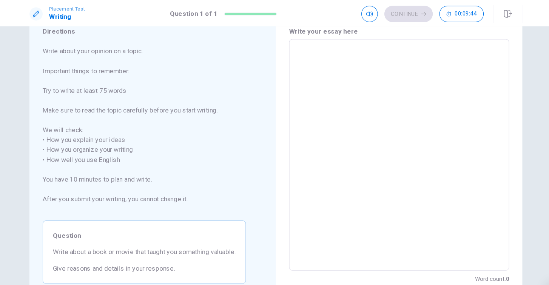
type textarea "I"
type textarea "x"
type textarea "IF"
type textarea "x"
type textarea "IF"
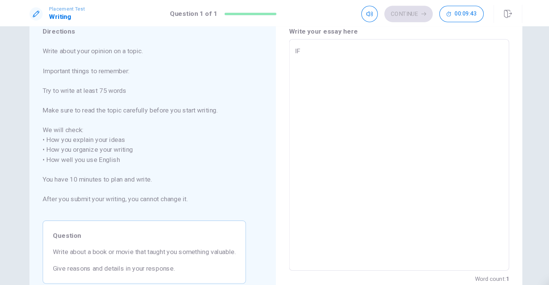
type textarea "x"
type textarea "IF"
type textarea "x"
type textarea "I"
type textarea "x"
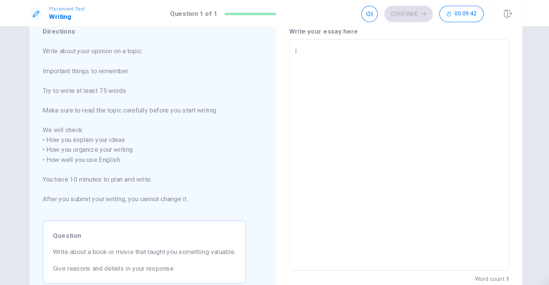
type textarea "If"
type textarea "x"
type textarea "If"
type textarea "x"
type textarea "If i"
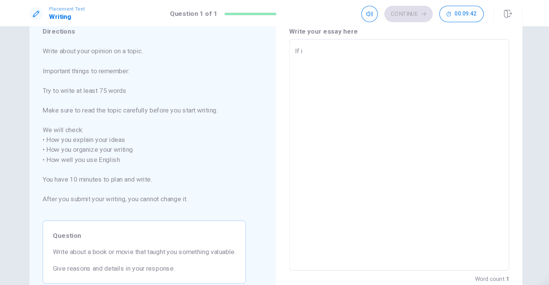
type textarea "x"
type textarea "If i"
type textarea "x"
type textarea "If i"
type textarea "x"
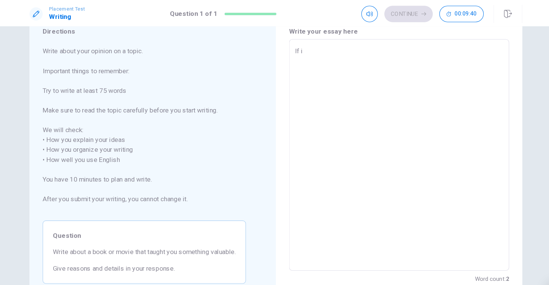
type textarea "If"
type textarea "x"
type textarea "If I"
type textarea "x"
type textarea "If I"
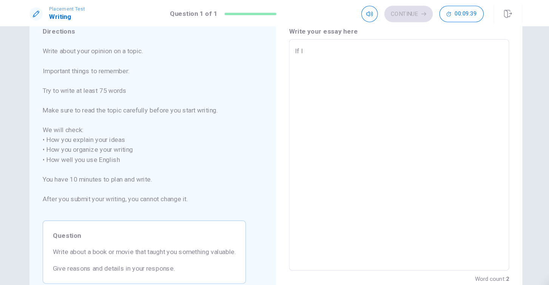
type textarea "x"
type textarea "If I h"
type textarea "x"
type textarea "If I ha"
type textarea "x"
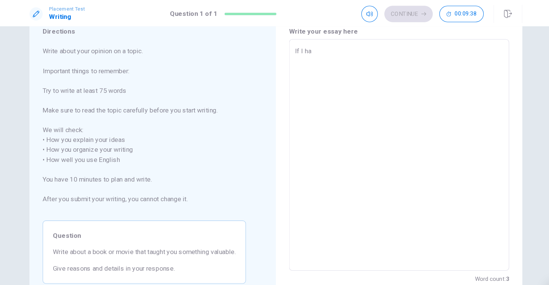
type textarea "If I hav"
type textarea "x"
type textarea "If I have"
type textarea "x"
type textarea "If I have"
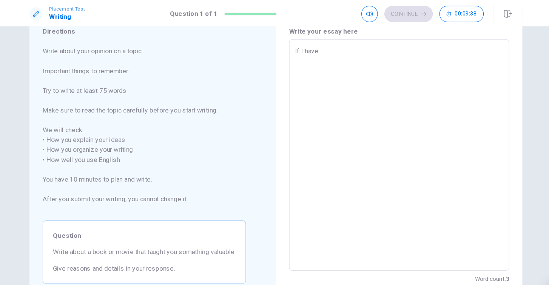
type textarea "x"
type textarea "If I have t"
type textarea "x"
type textarea "If I have to"
type textarea "x"
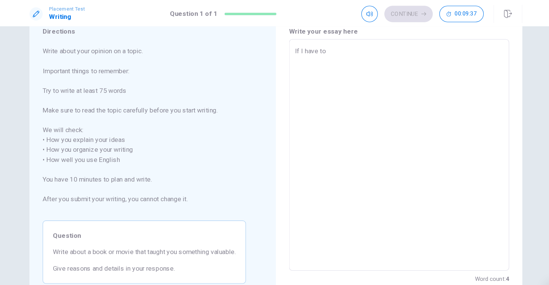
type textarea "If I have to"
type textarea "x"
type textarea "If I have to c"
type textarea "x"
type textarea "If I have to ch"
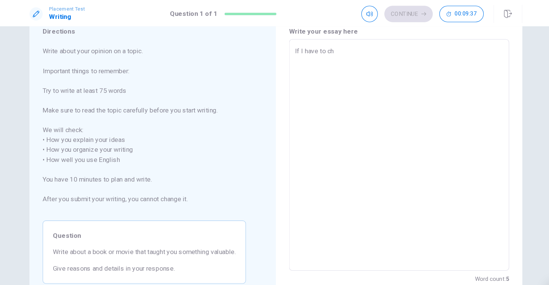
type textarea "x"
type textarea "If I have to cho"
type textarea "x"
type textarea "If I have to choo"
type textarea "x"
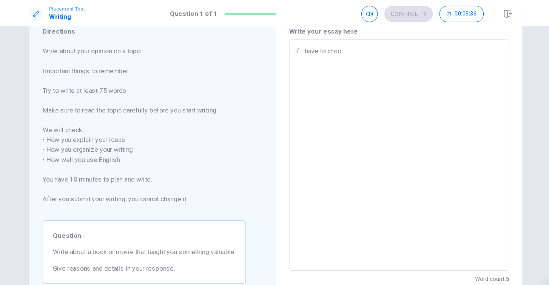
type textarea "If I have to choos"
type textarea "x"
type textarea "If I have to choose"
type textarea "x"
type textarea "If I have to choose"
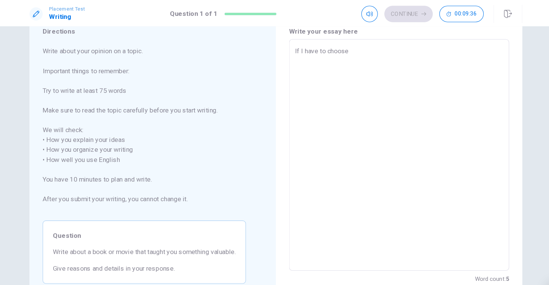
type textarea "x"
type textarea "If I have to choose a"
type textarea "x"
type textarea "If I have to choose a"
type textarea "x"
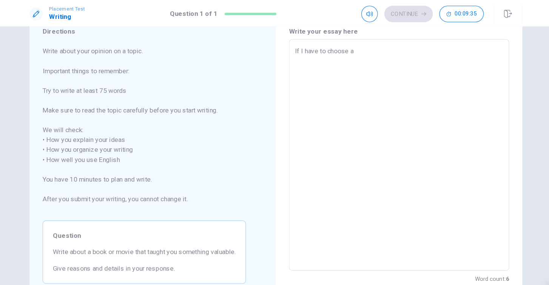
type textarea "If I have to choose a b"
type textarea "x"
type textarea "If I have to choose a bo"
type textarea "x"
type textarea "If I have to choose a boo"
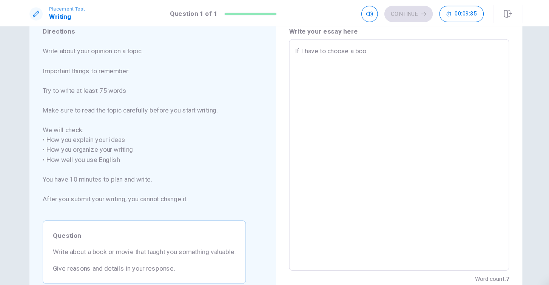
type textarea "x"
type textarea "If I have to choose a book"
type textarea "x"
type textarea "If I have to choose a book"
type textarea "x"
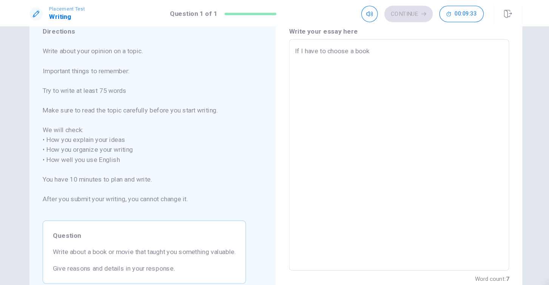
type textarea "If I have to choose a book o"
type textarea "x"
type textarea "If I have to choose a book or"
type textarea "x"
type textarea "If I have to choose a book or"
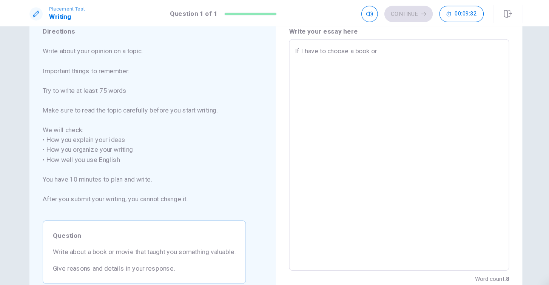
type textarea "x"
type textarea "If I have to choose a book or m"
type textarea "x"
type textarea "If I have to choose a book or mo"
type textarea "x"
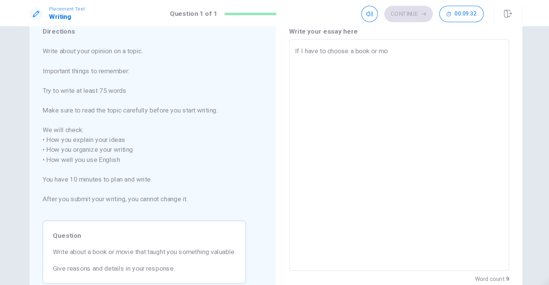
type textarea "If I have to choose a book or moo"
type textarea "x"
type textarea "If I have to choose a book or moov"
type textarea "x"
type textarea "If I have to choose a book or moovi"
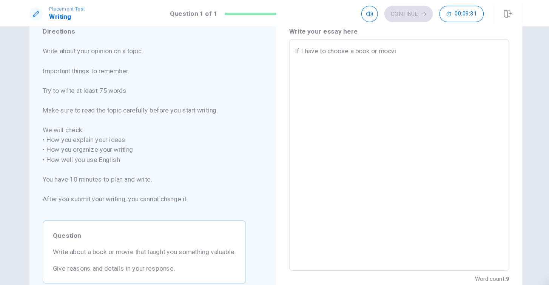
type textarea "x"
type textarea "If I have to choose a book or moovie"
type textarea "x"
type textarea "If I have to choose a book or moovie"
type textarea "x"
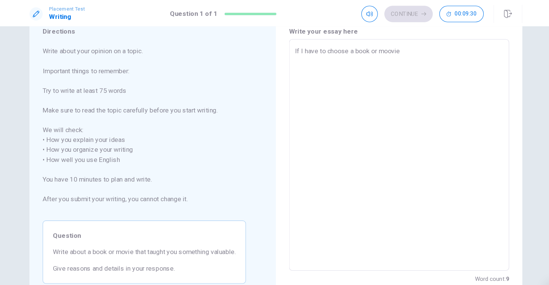
type textarea "If I have to choose a book or moovie t"
type textarea "x"
type textarea "If I have to choose a book or moovie th"
type textarea "x"
type textarea "If I have to choose a book or moovie tha"
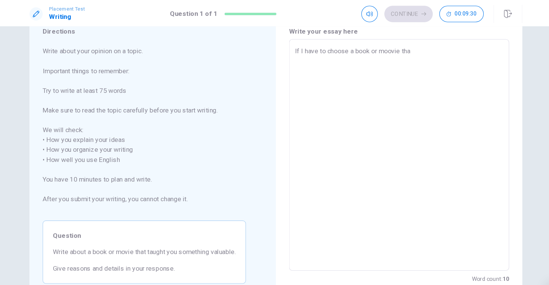
type textarea "x"
type textarea "If I have to choose a book or moovie that"
type textarea "x"
type textarea "If I have to choose a book or moovie that"
type textarea "x"
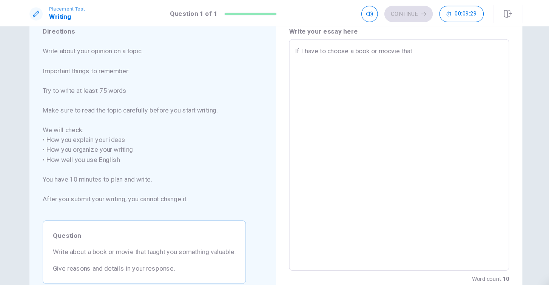
type textarea "If I have to choose a book or moovie that t"
type textarea "x"
type textarea "If I have to choose a book or moovie that ta"
type textarea "x"
type textarea "If I have to choose a book or moovie that tag"
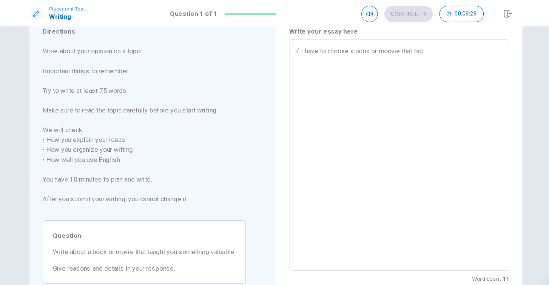
type textarea "x"
type textarea "If I have to choose a book or moovie that tagu"
type textarea "x"
type textarea "If I have to choose a book or moovie that tag"
type textarea "x"
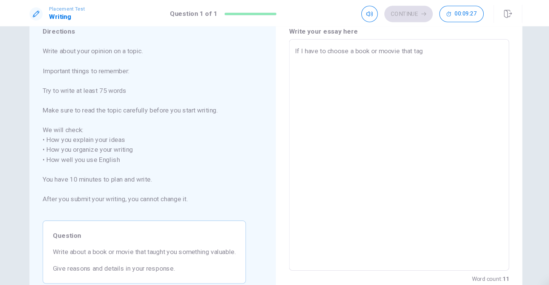
type textarea "If I have to choose a book or moovie that ta"
type textarea "x"
type textarea "If I have to choose a book or moovie that tau"
type textarea "x"
type textarea "If I have to choose a book or moovie that taug"
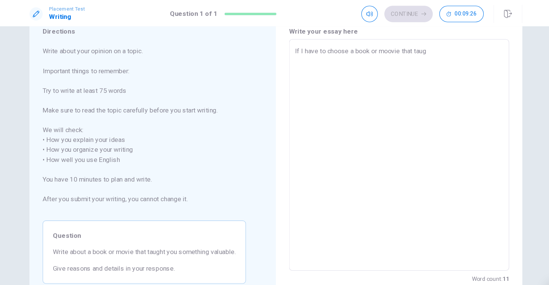
type textarea "x"
type textarea "If I have to choose a book or moovie that taugh"
type textarea "x"
type textarea "If I have to choose a book or moovie that taught"
type textarea "x"
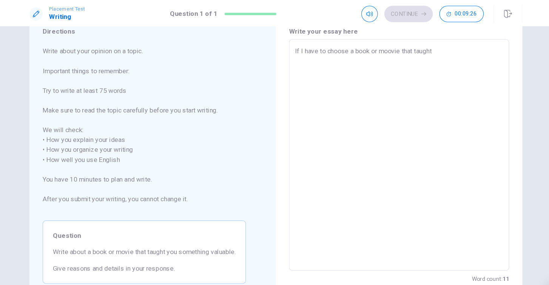
type textarea "If I have to choose a book or moovie that taught"
type textarea "x"
type textarea "If I have to choose a book or moovie that taught m"
type textarea "x"
type textarea "If I have to choose a book or moovie that taught me"
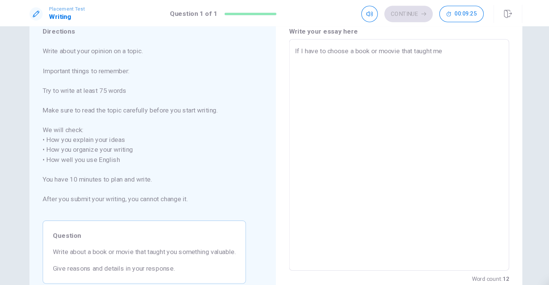
type textarea "x"
type textarea "If I have to choose a book or moovie that taught me"
type textarea "x"
type textarea "If I have to choose a book or moovie that taught me a"
type textarea "x"
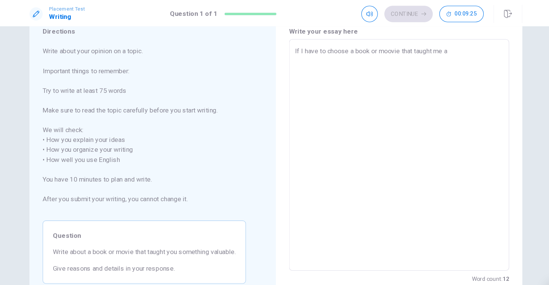
type textarea "If I have to choose a book or moovie that taught me a"
type textarea "x"
type textarea "If I have to choose a book or moovie that taught me a l"
type textarea "x"
type textarea "If I have to choose a book or moovie that taught me a lo"
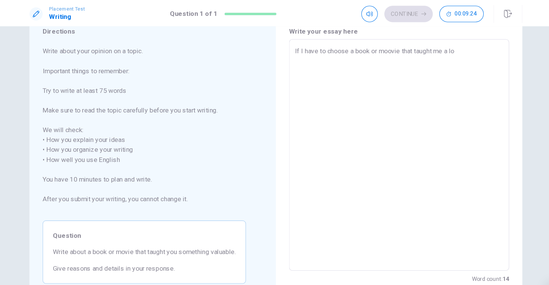
type textarea "x"
type textarea "If I have to choose a book or moovie that taught me a lot"
type textarea "x"
type textarea "If I have to choose a book or moovie that taught me a lot,"
type textarea "x"
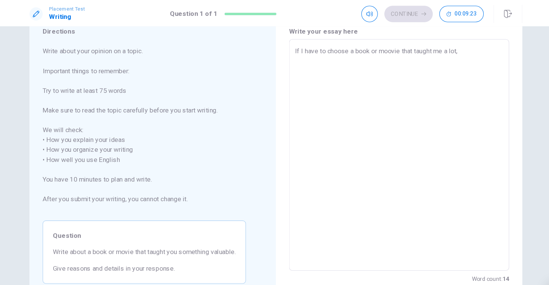
type textarea "If I have to choose a book or moovie that taught me a lot,"
type textarea "x"
type textarea "If I have to choose a book or moovie that taught me a lot, t"
type textarea "x"
type textarea "If I have to choose a book or moovie that taught me a lot, th"
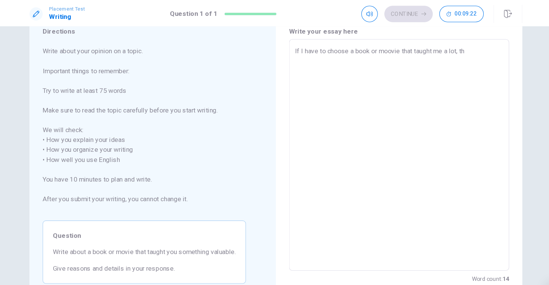
type textarea "x"
type textarea "If I have to choose a book or moovie that taught me a lot, tha"
type textarea "x"
type textarea "If I have to choose a book or moovie that taught me a lot, that"
type textarea "x"
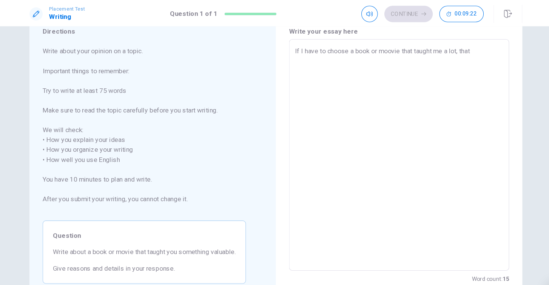
type textarea "If I have to choose a book or moovie that taught me a lot, that"
type textarea "x"
type textarea "If I have to choose a book or moovie that taught me a lot, that t"
type textarea "x"
type textarea "If I have to choose a book or moovie that taught me a lot, that th"
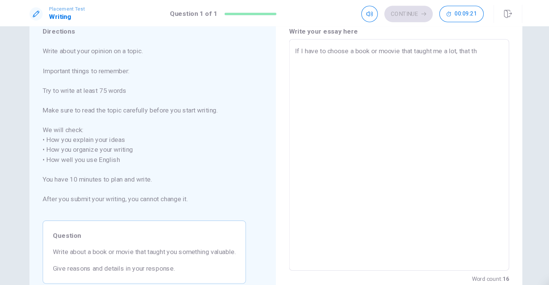
type textarea "x"
type textarea "If I have to choose a book or moovie that taught me a lot, that the"
type textarea "x"
type textarea "If I have to choose a book or moovie that taught me a lot, that the"
type textarea "x"
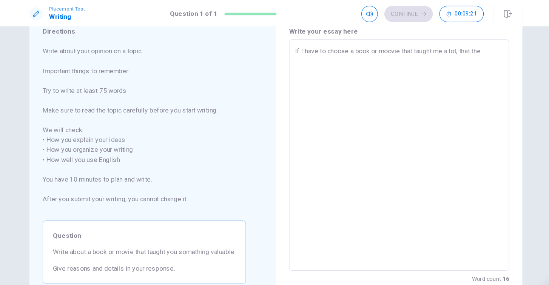
type textarea "If I have to choose a book or moovie that taught me a lot, that the m"
type textarea "x"
type textarea "If I have to choose a book or moovie that taught me a lot, that the mo"
type textarea "x"
type textarea "If I have to choose a book or moovie that taught me a lot, that the [DEMOGRAPHI…"
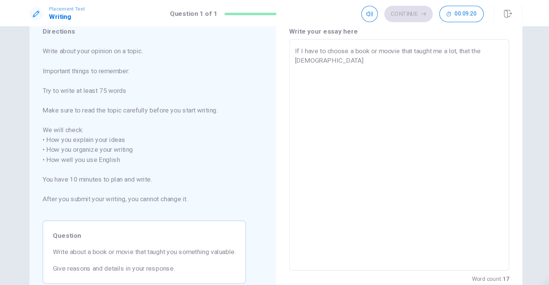
type textarea "x"
type textarea "If I have to choose a book or moovie that taught me a lot, that the [PERSON_NAM…"
type textarea "x"
type textarea "If I have to choose a book or moovie that taught me a lot, that the [DEMOGRAPHI…"
type textarea "x"
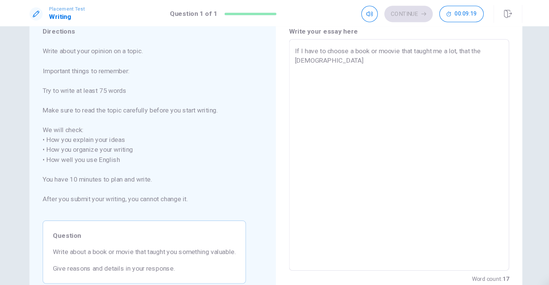
type textarea "If I have to choose a book or moovie that taught me a lot, that the most"
type textarea "x"
type textarea "If I have to choose a book or moovie that taught me a lot, that the most"
type textarea "x"
type textarea "If I have to choose a book or moovie that taught me a lot, that the most c"
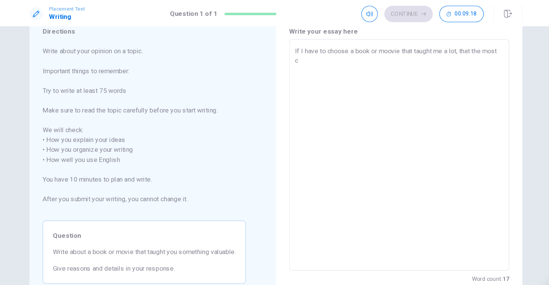
type textarea "x"
type textarea "If I have to choose a book or moovie that taught me a lot, that the most ch"
type textarea "x"
type textarea "If I have to choose a book or moovie that taught me a lot, that the most cho"
type textarea "x"
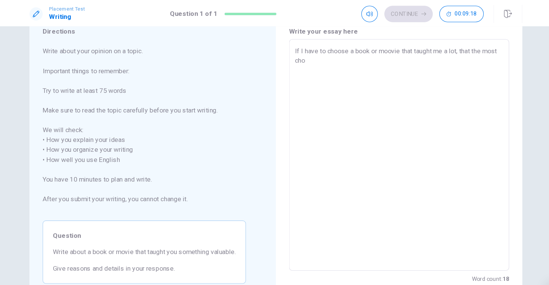
type textarea "If I have to choose a book or moovie that taught me a lot, that the most [PERSO…"
type textarea "x"
type textarea "If I have to choose a book or moovie that taught me a lot, that the most choic"
type textarea "x"
type textarea "If I have to choose a book or moovie that taught me a lot, that the most choice"
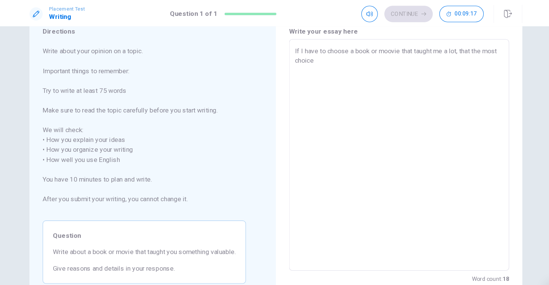
type textarea "x"
type textarea "If I have to choose a book or moovie that taught me a lot, that the most choice"
type textarea "x"
type textarea "If I have to choose a book or moovie that taught me a lot, that the most choice…"
type textarea "x"
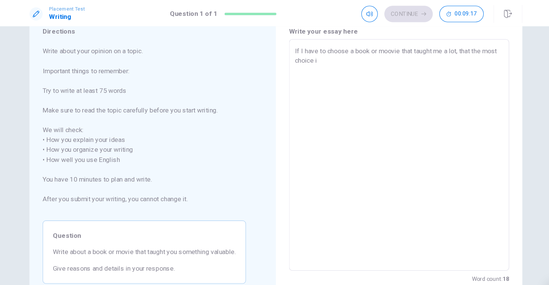
type textarea "If I have to choose a book or moovie that taught me a lot, that the most choice…"
type textarea "x"
type textarea "If I have to choose a book or moovie that taught me a lot, that the most choice…"
type textarea "x"
type textarea "If I have to choose a book or moovie that taught me a lot, that the most choice…"
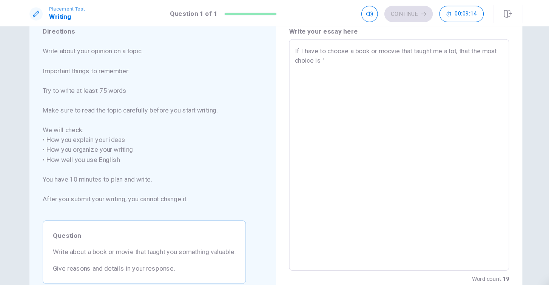
type textarea "x"
type textarea "If I have to choose a book or moovie that taught me a lot, that the most choice…"
click at [359, 48] on textarea "If I have to choose a book or moovie that taught me a lot, that the most choice…" at bounding box center [388, 142] width 192 height 200
click at [420, 69] on textarea "If I have to choose a book or movie that taught me a lot, that the most choice …" at bounding box center [388, 142] width 192 height 200
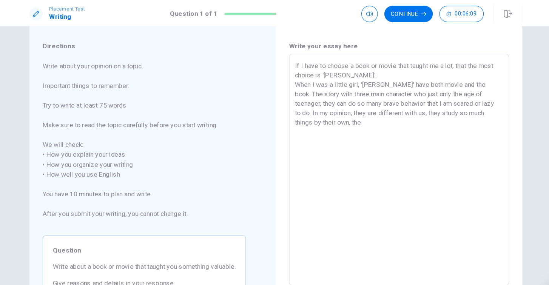
scroll to position [13, 0]
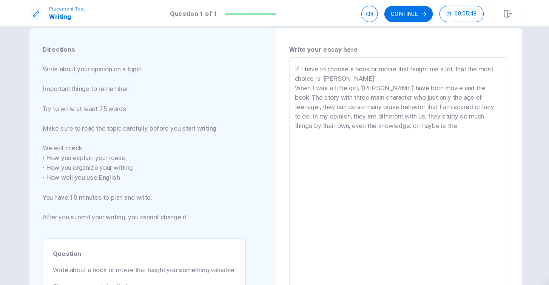
click at [351, 116] on textarea "If I have to choose a book or movie that taught me a lot, that the most choice …" at bounding box center [388, 159] width 192 height 200
click at [449, 118] on textarea "If I have to choose a book or movie that taught me a lot, that the most choice …" at bounding box center [388, 159] width 192 height 200
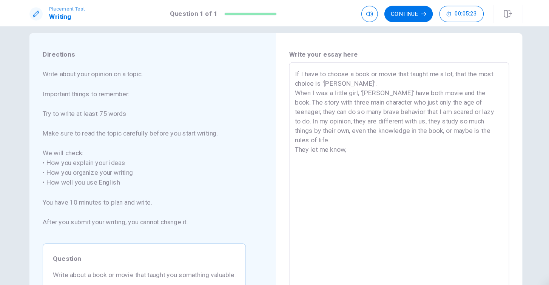
scroll to position [4, 0]
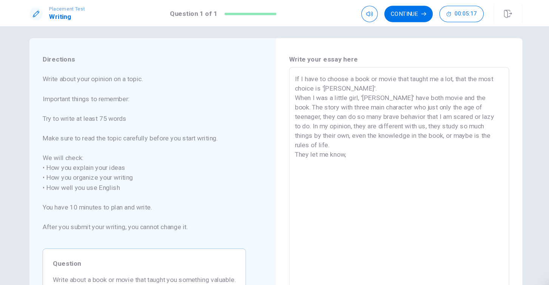
click at [466, 125] on div "If I have to choose a book or movie that taught me a lot, that the most choice …" at bounding box center [388, 168] width 202 height 213
click at [457, 125] on textarea "If I have to choose a book or movie that taught me a lot, that the most choice …" at bounding box center [388, 168] width 192 height 200
click at [460, 126] on textarea "If I have to choose a book or movie that taught me a lot, that the most choice …" at bounding box center [388, 168] width 192 height 200
click at [457, 73] on textarea "If I have to choose a book or movie that taught me a lot, that the most choice …" at bounding box center [388, 168] width 192 height 200
click at [340, 148] on textarea "If I have to choose a book or movie that taught me a lot, that the best choice …" at bounding box center [388, 168] width 192 height 200
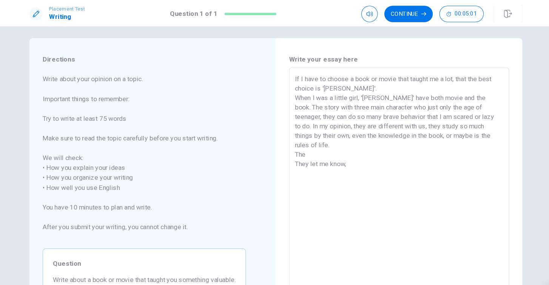
click at [307, 128] on textarea "If I have to choose a book or movie that taught me a lot, that the best choice …" at bounding box center [388, 168] width 192 height 200
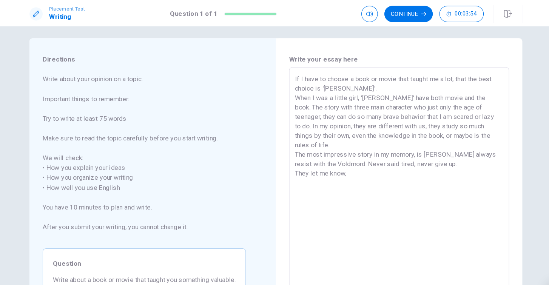
click at [338, 156] on textarea "If I have to choose a book or movie that taught me a lot, that the best choice …" at bounding box center [388, 168] width 192 height 200
click at [401, 145] on textarea "If I have to choose a book or movie that taught me a lot, that the best choice …" at bounding box center [388, 168] width 192 height 200
click at [400, 143] on textarea "If I have to choose a book or movie that taught me a lot, that the best choice …" at bounding box center [388, 168] width 192 height 200
click at [354, 157] on textarea "If I have to choose a book or movie that taught me a lot, that the best choice …" at bounding box center [388, 168] width 192 height 200
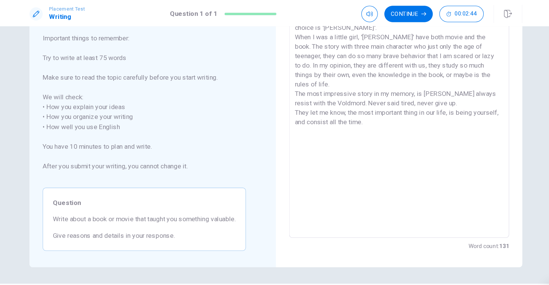
scroll to position [60, 0]
click at [292, 94] on textarea "If I have to choose a book or movie that taught me a lot, that the best choice …" at bounding box center [388, 112] width 192 height 200
click at [456, 112] on textarea "If I have to choose a book or movie that taught me a lot, that the best choice …" at bounding box center [388, 112] width 192 height 200
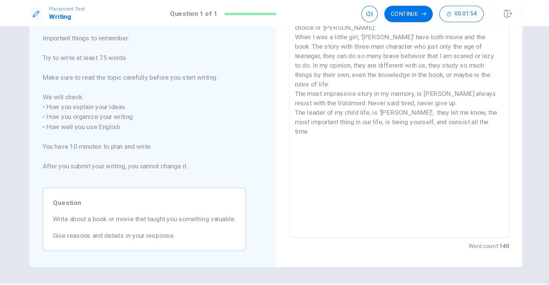
drag, startPoint x: 385, startPoint y: 14, endPoint x: 403, endPoint y: 145, distance: 132.3
click at [403, 145] on div "Placement Test Writing Question 1 of 1 Continue 00:01:54 Question 1 of 1 Contin…" at bounding box center [274, 142] width 549 height 285
click at [388, 15] on button "Continue" at bounding box center [396, 12] width 45 height 15
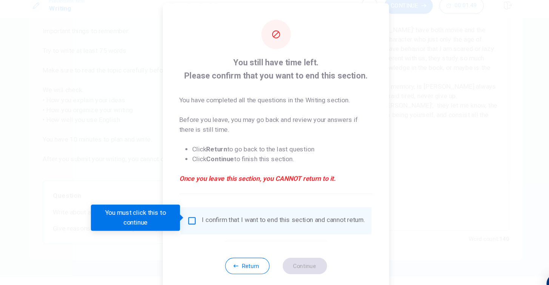
click at [193, 206] on input "You must click this to continue" at bounding box center [197, 210] width 9 height 9
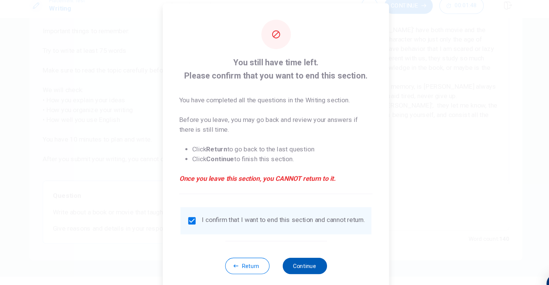
click at [281, 245] on button "Continue" at bounding box center [301, 252] width 41 height 15
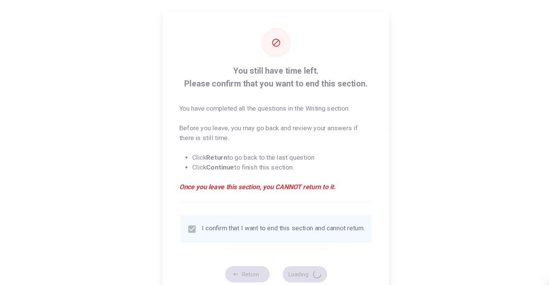
scroll to position [0, 0]
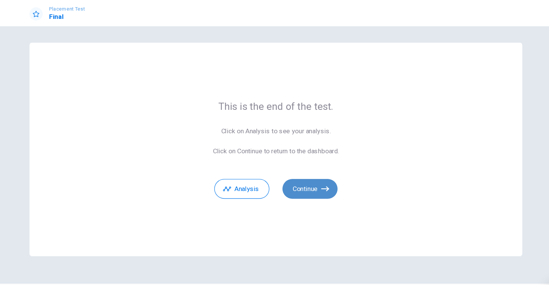
click at [281, 172] on button "Continue" at bounding box center [306, 174] width 51 height 18
